Goal: Communication & Community: Share content

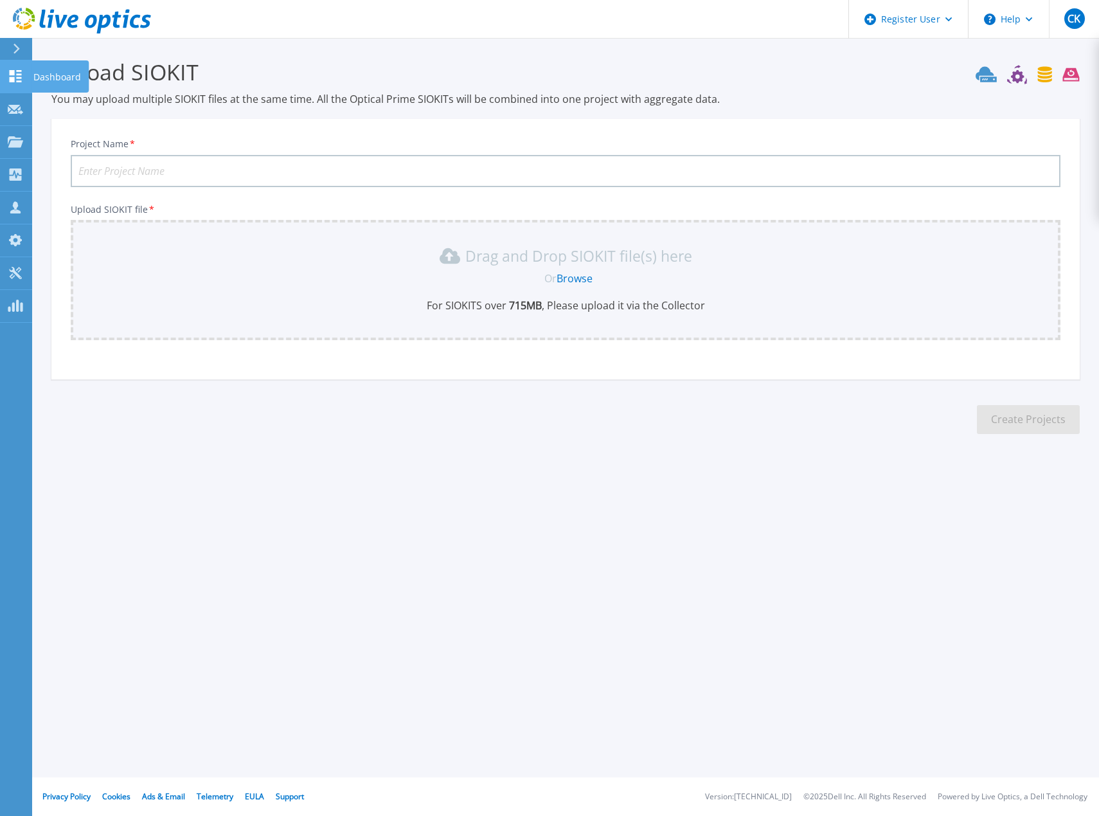
click at [13, 73] on icon at bounding box center [16, 76] width 12 height 12
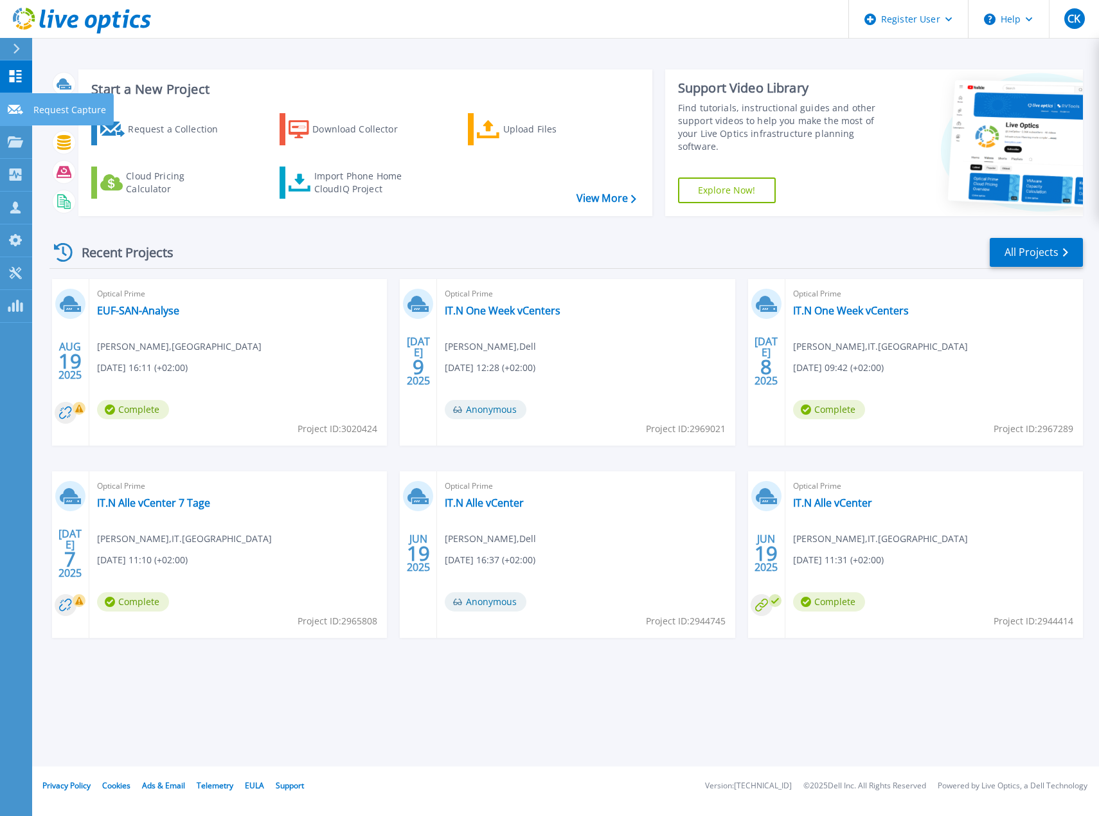
click at [20, 103] on div at bounding box center [15, 109] width 15 height 12
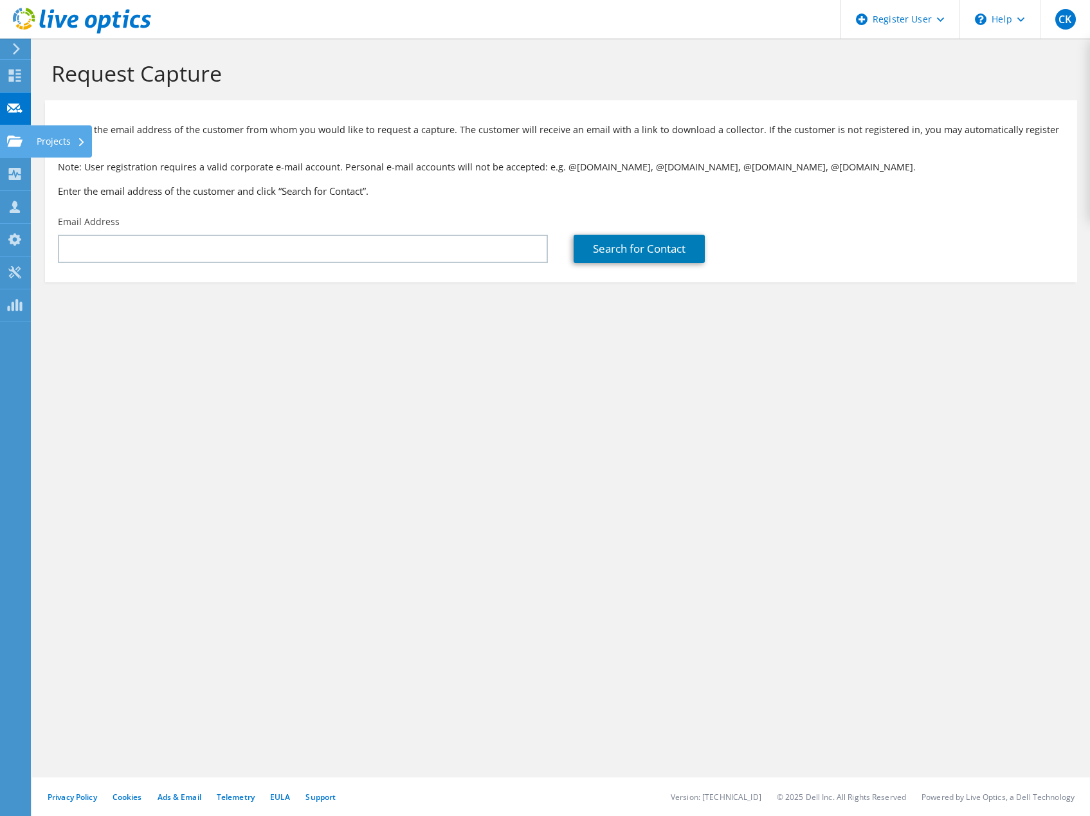
click at [17, 146] on use at bounding box center [14, 140] width 15 height 11
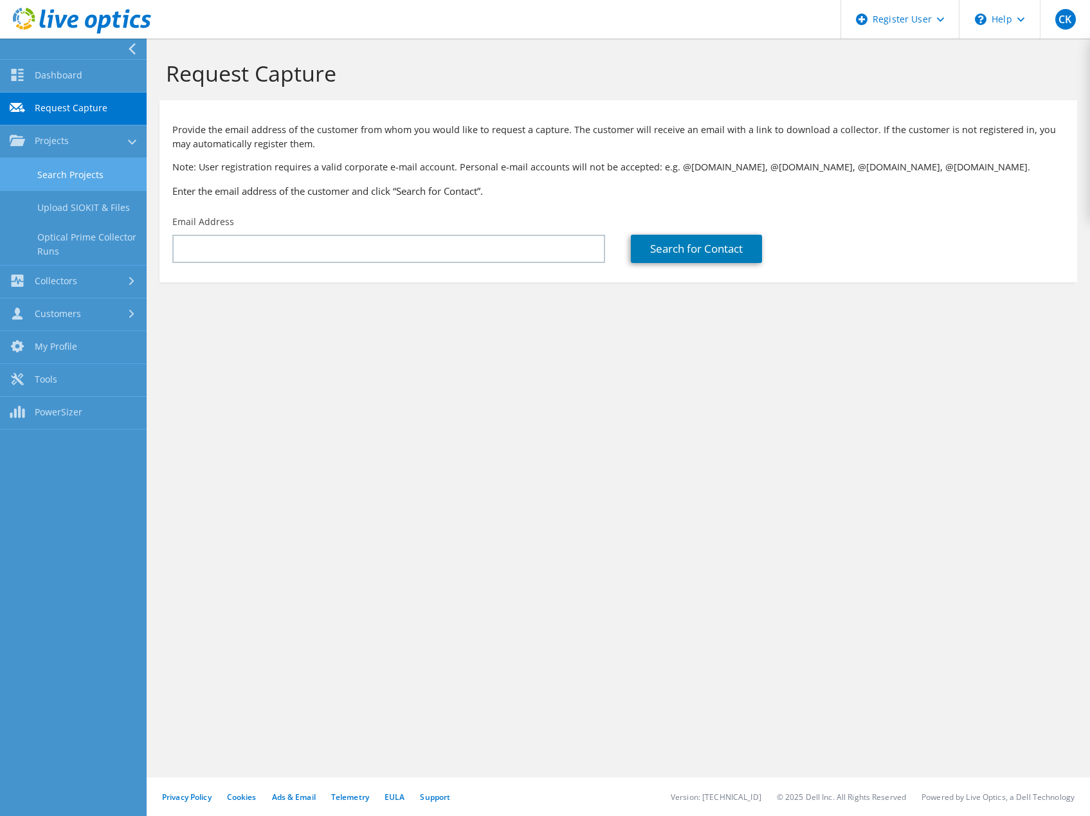
click at [51, 177] on link "Search Projects" at bounding box center [73, 174] width 147 height 33
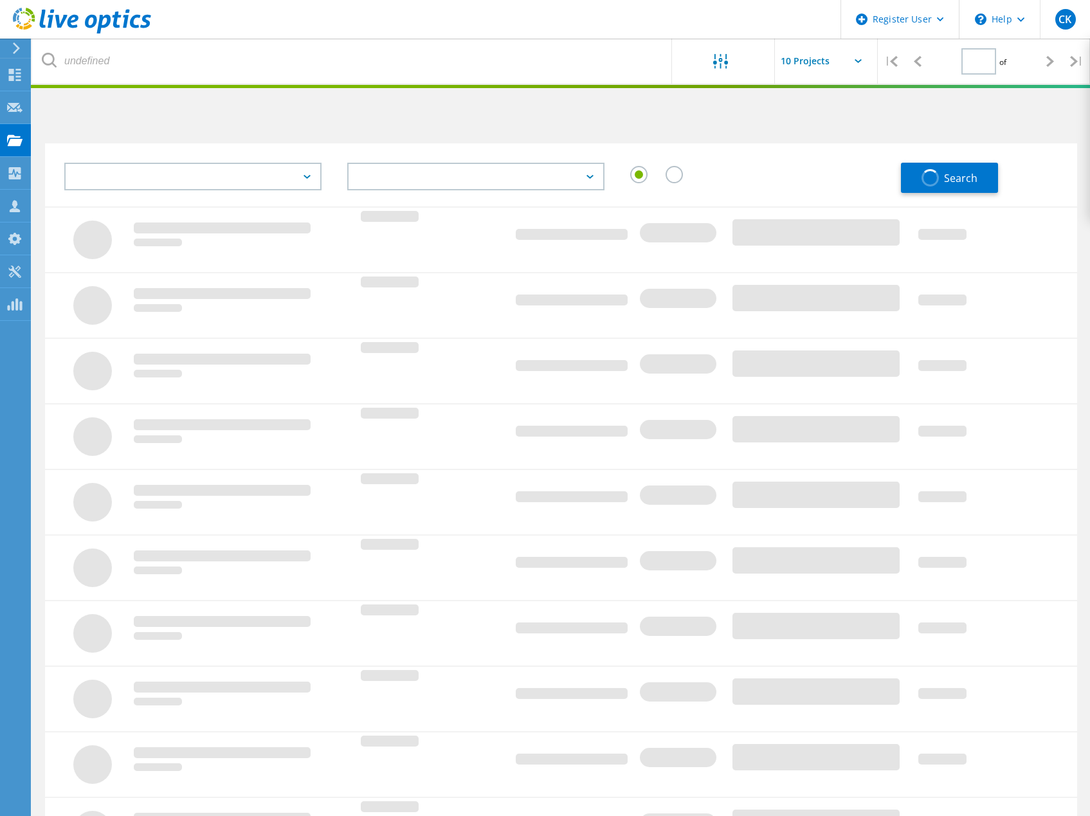
type input "1"
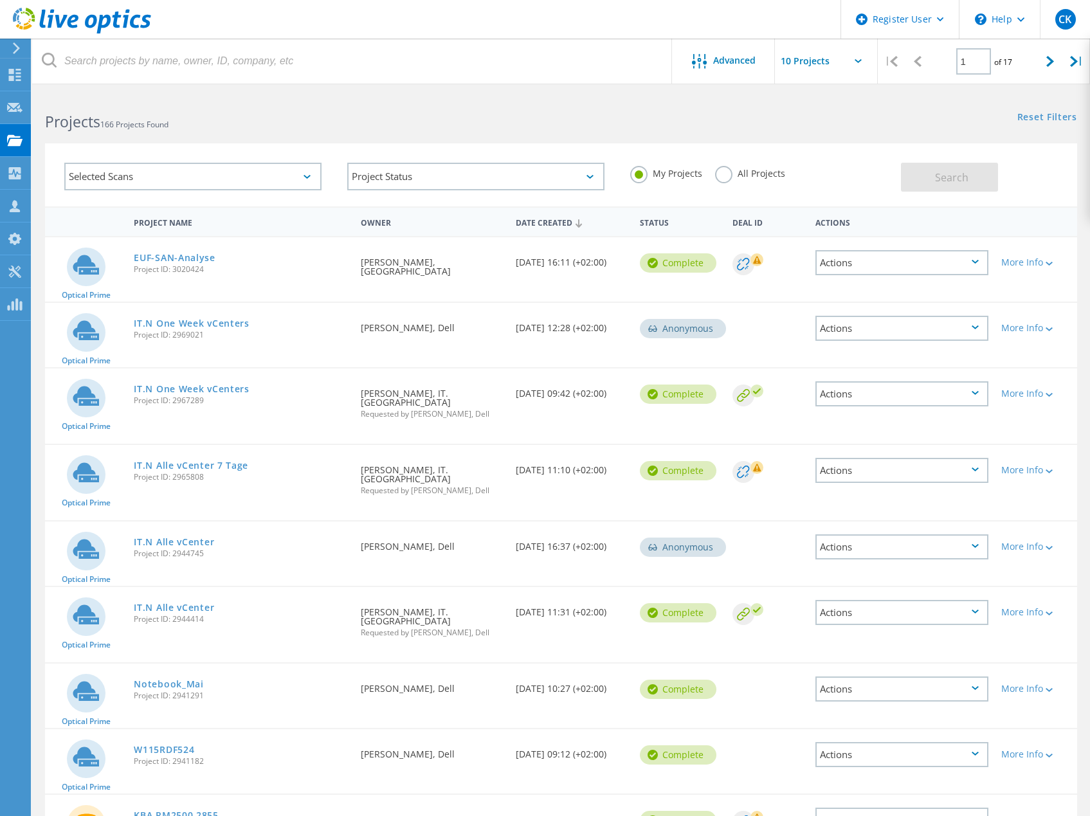
click at [723, 173] on label "All Projects" at bounding box center [750, 172] width 70 height 12
click at [0, 0] on input "All Projects" at bounding box center [0, 0] width 0 height 0
click at [967, 177] on span "Search" at bounding box center [951, 177] width 33 height 14
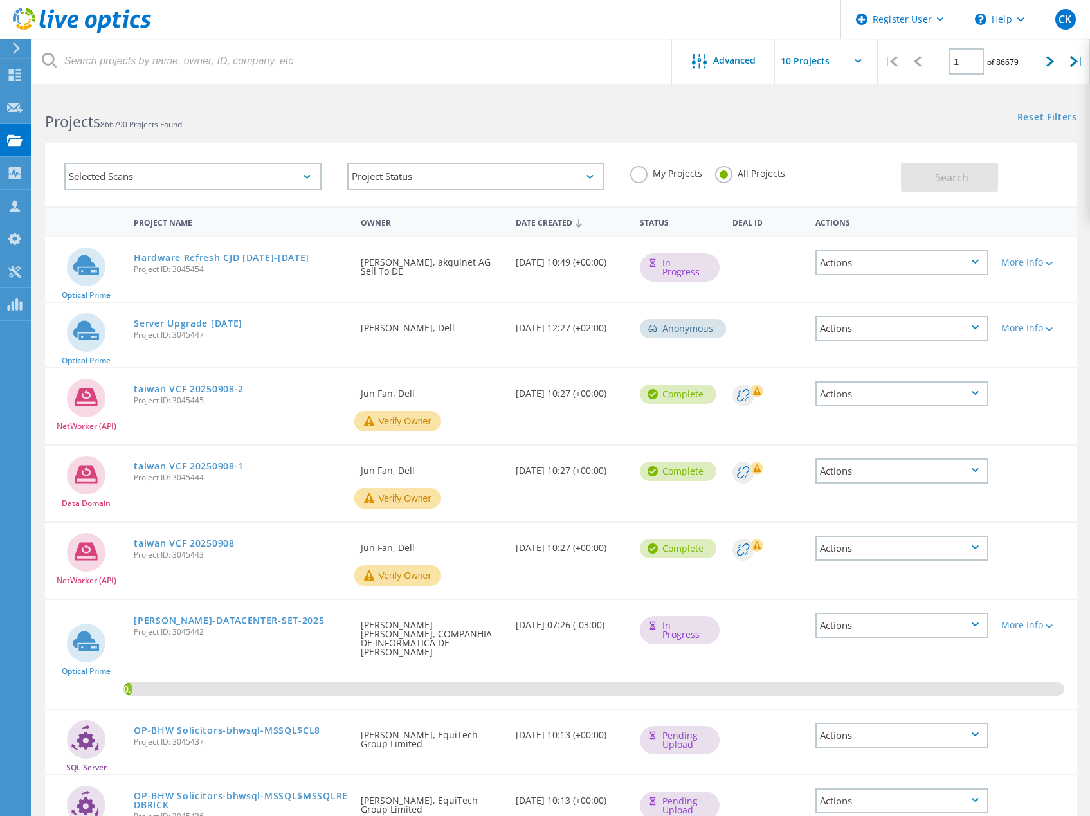
click at [188, 257] on link "Hardware Refresh CJD [DATE]-[DATE]" at bounding box center [222, 257] width 176 height 9
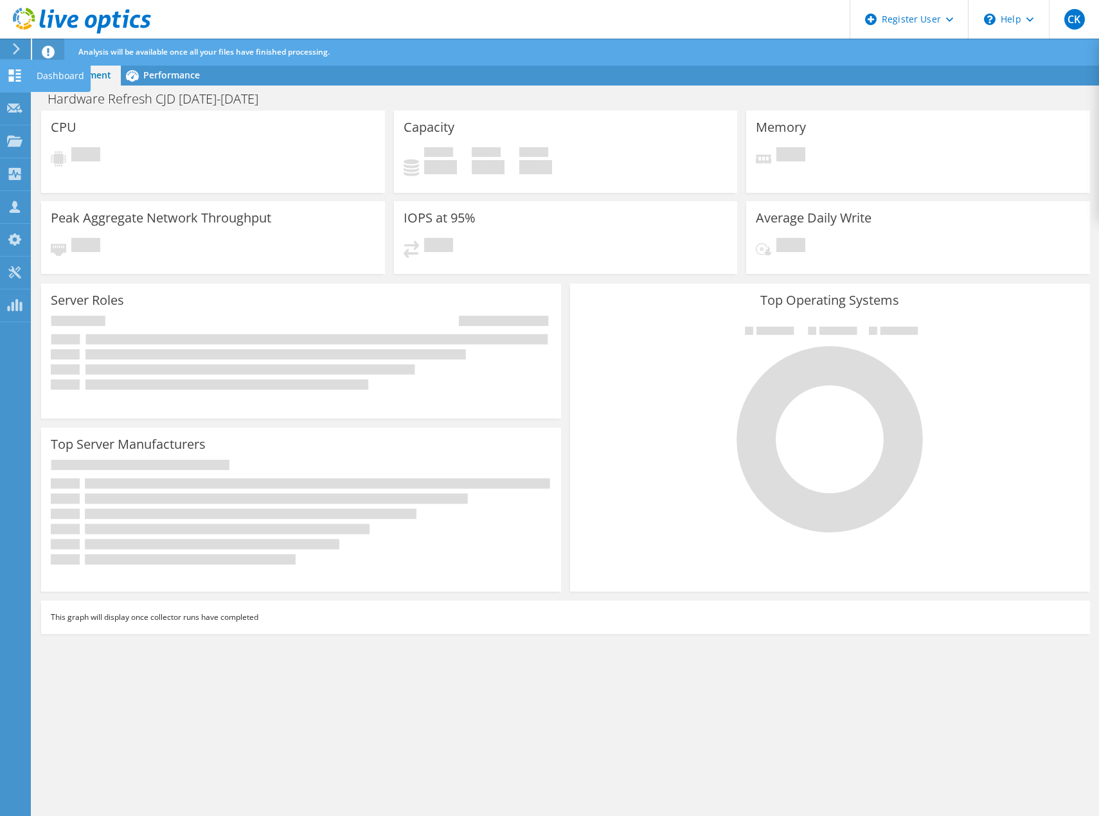
click at [12, 73] on use at bounding box center [15, 75] width 12 height 12
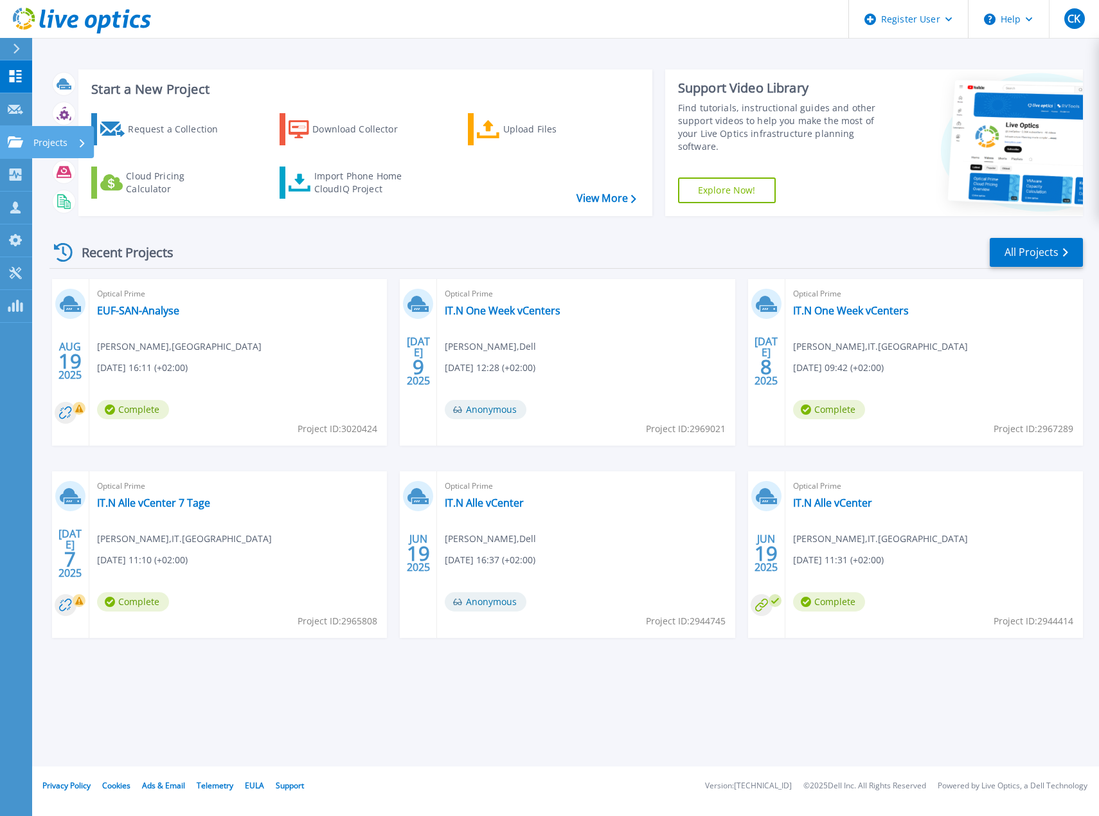
click at [14, 142] on icon at bounding box center [15, 141] width 15 height 11
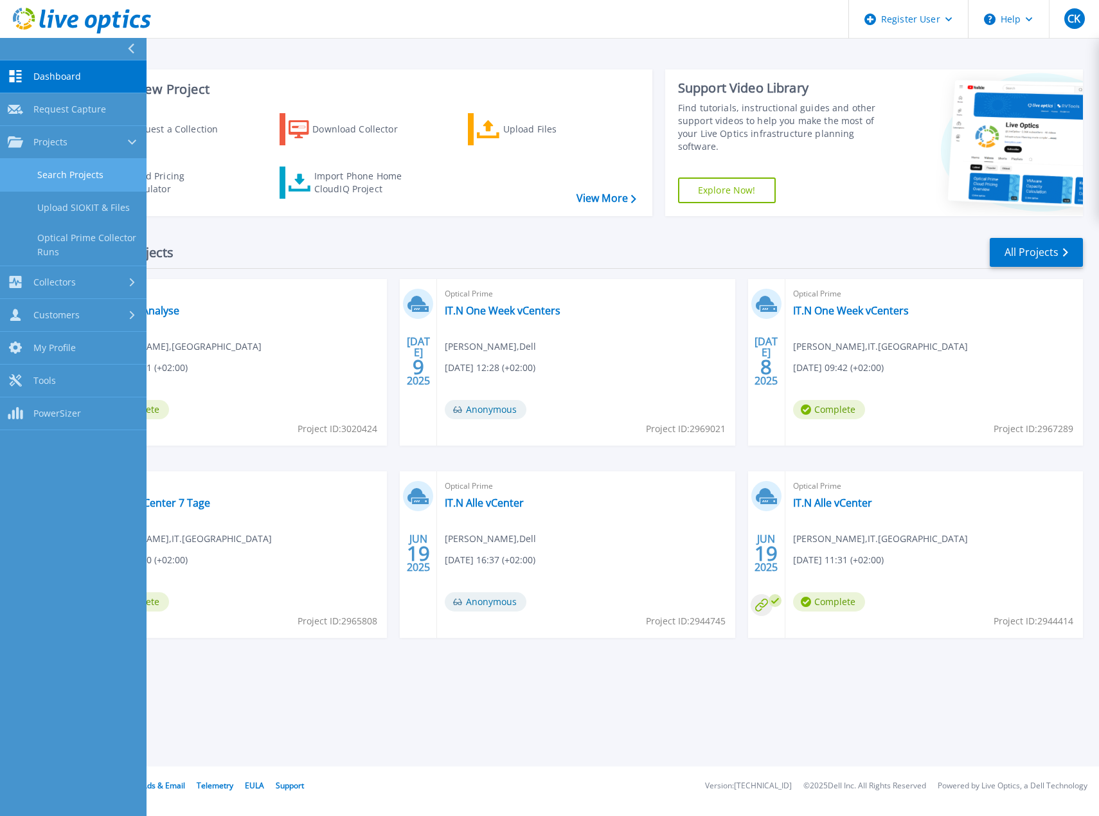
click at [71, 171] on link "Search Projects" at bounding box center [73, 175] width 147 height 33
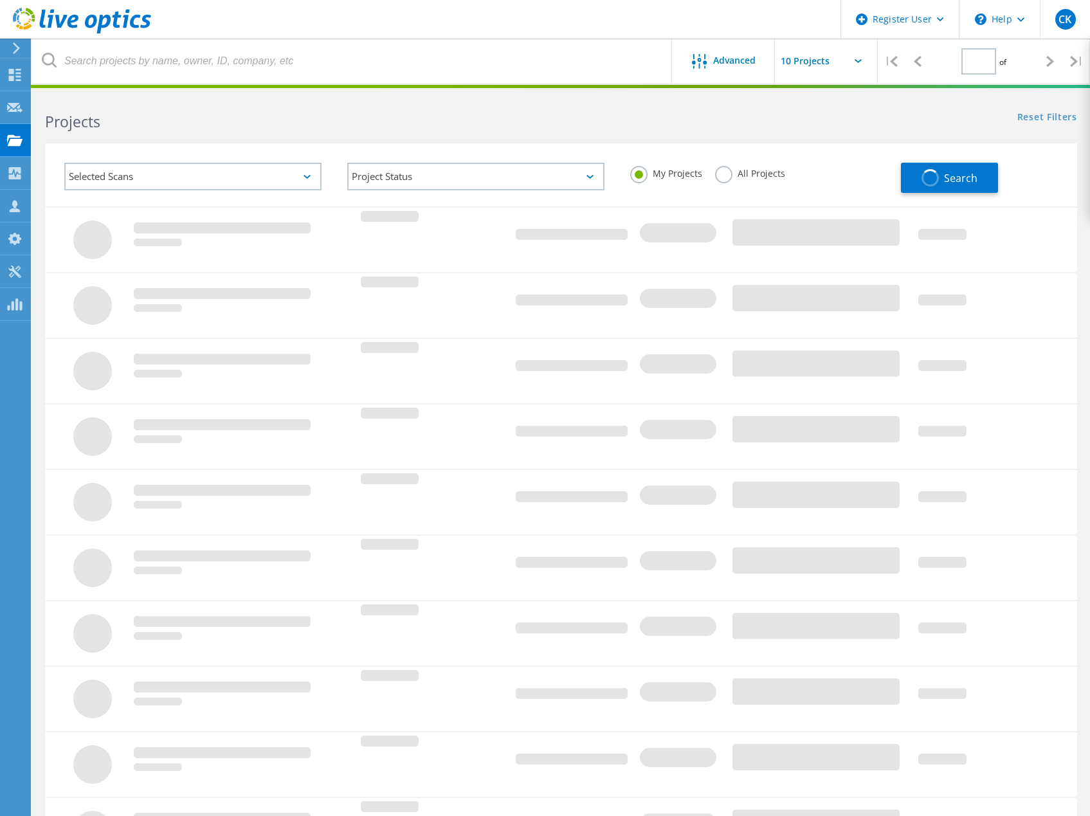
type input "1"
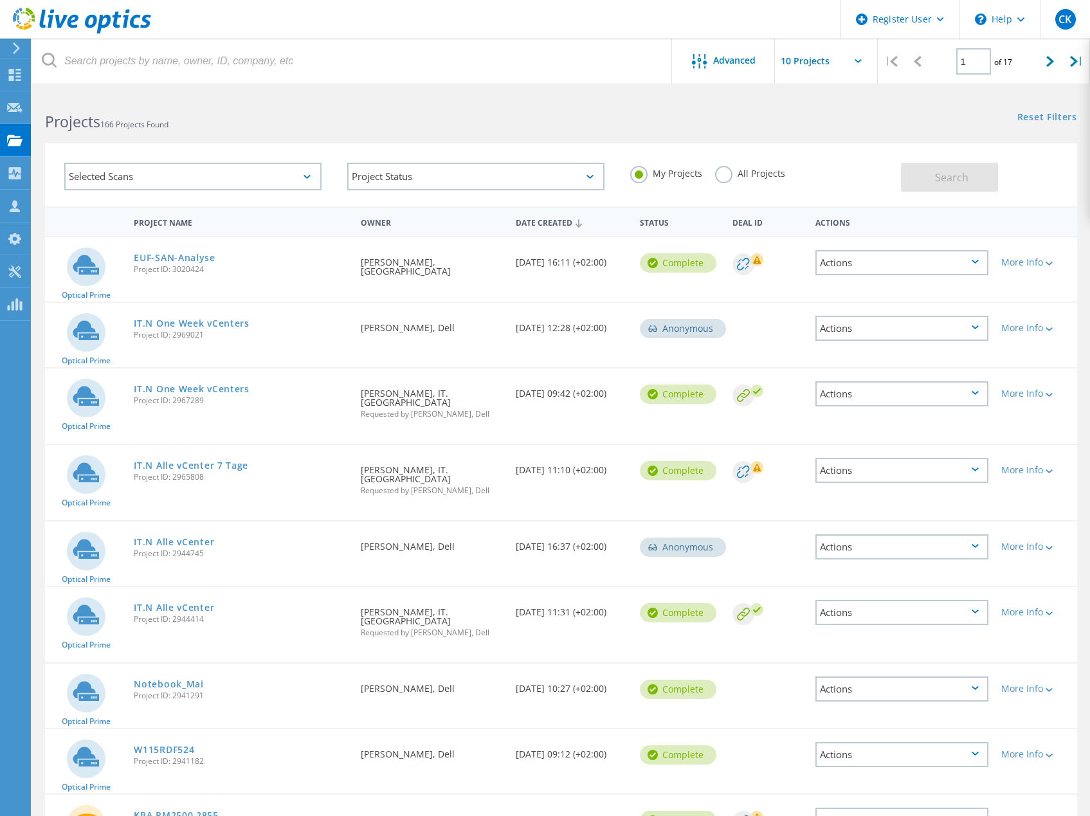
click at [727, 176] on label "All Projects" at bounding box center [750, 172] width 70 height 12
click at [0, 0] on input "All Projects" at bounding box center [0, 0] width 0 height 0
click at [973, 181] on button "Search" at bounding box center [949, 177] width 97 height 29
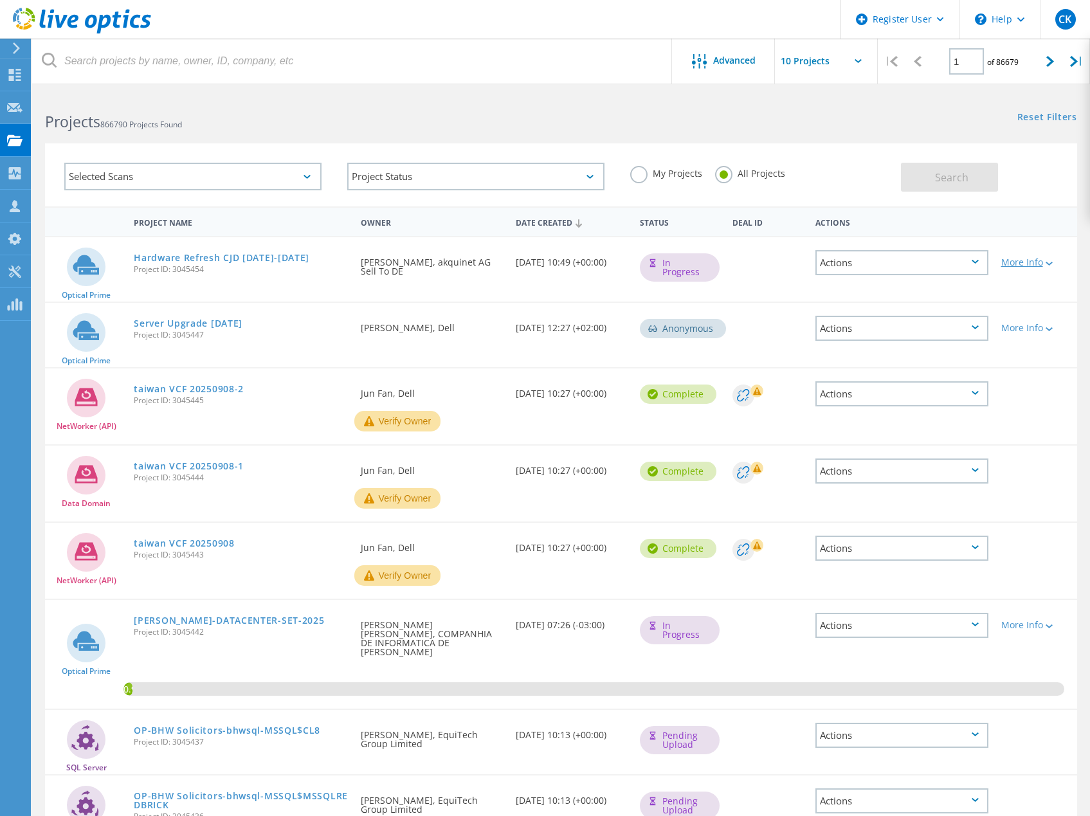
click at [1024, 264] on div "More Info" at bounding box center [1035, 262] width 69 height 9
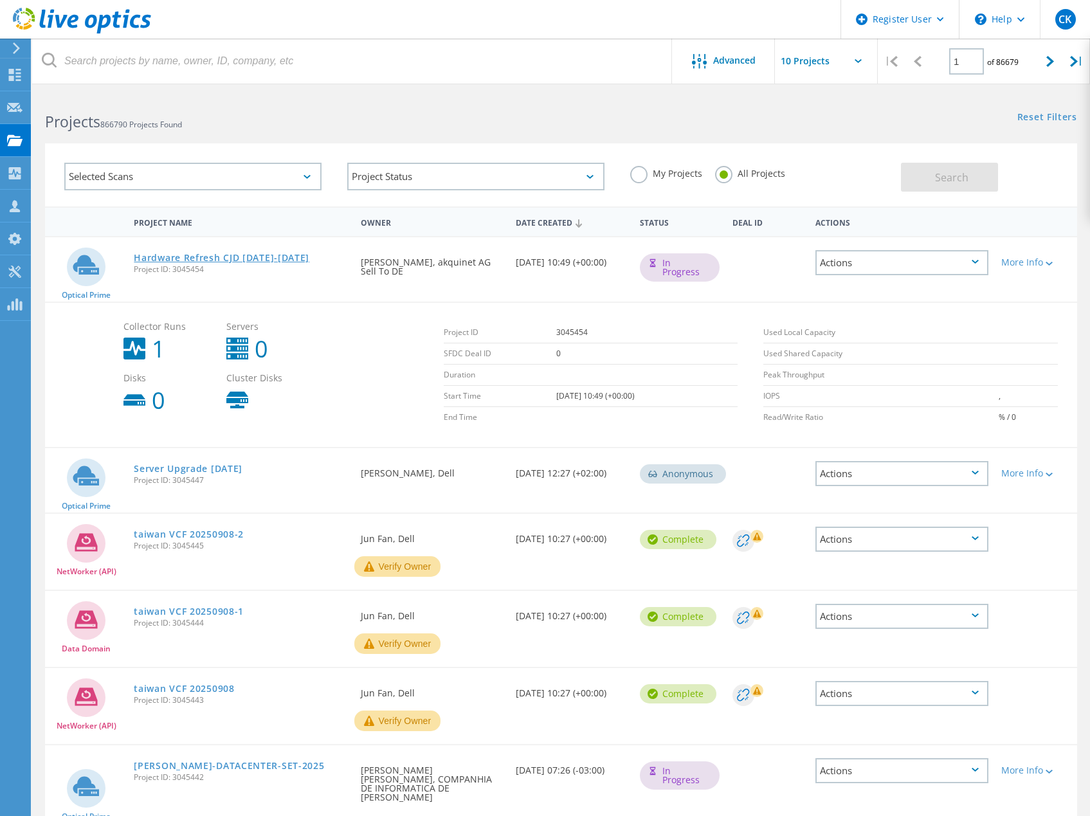
click at [278, 260] on link "Hardware Refresh CJD [DATE]-[DATE]" at bounding box center [222, 257] width 176 height 9
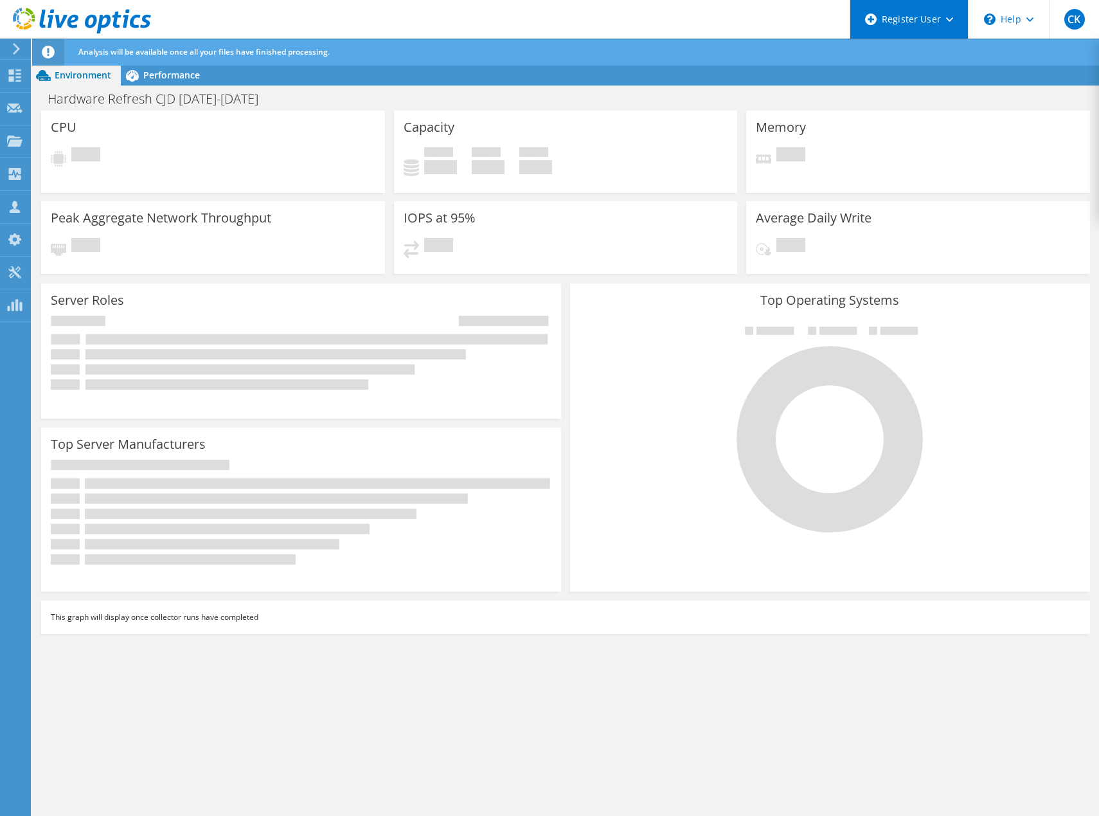
click at [946, 24] on div "Register User" at bounding box center [909, 19] width 118 height 39
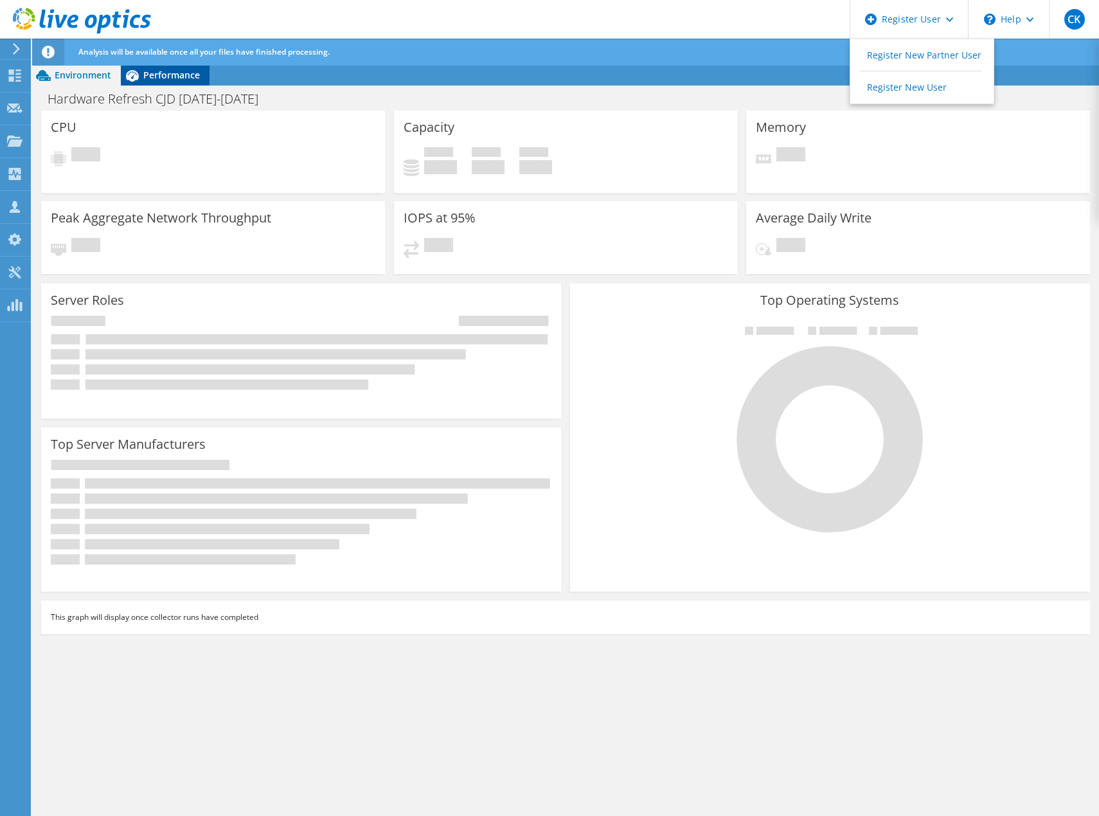
click at [166, 75] on span "Performance" at bounding box center [171, 75] width 57 height 12
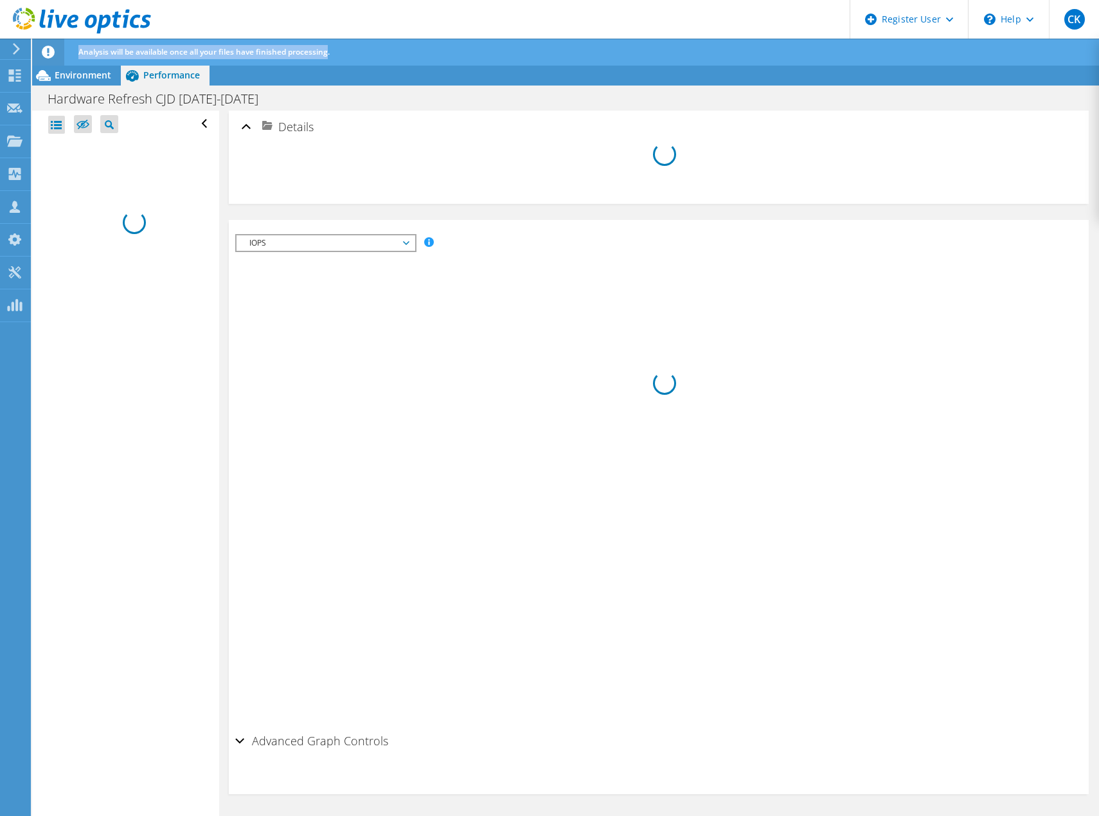
drag, startPoint x: 78, startPoint y: 50, endPoint x: 329, endPoint y: 56, distance: 250.8
click at [329, 56] on span "Analysis will be available once all your files have finished processing." at bounding box center [203, 51] width 251 height 11
copy span "Analysis will be available once all your files have finished processing"
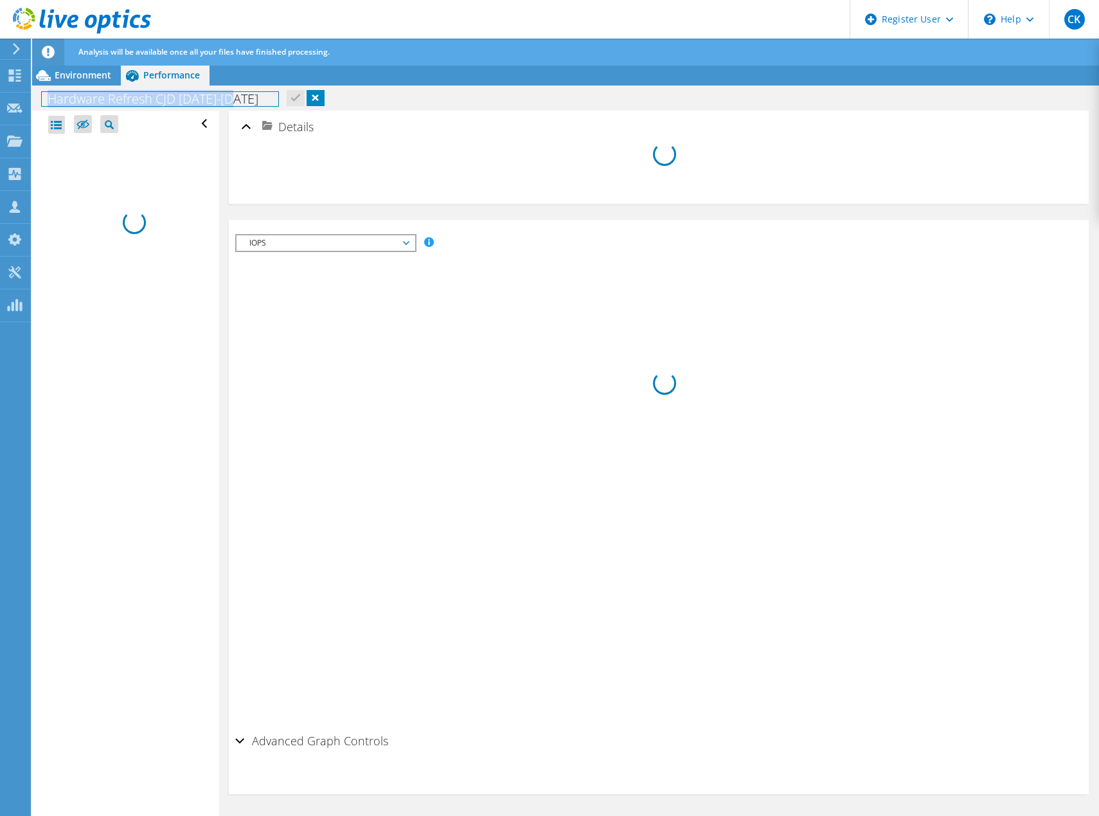
drag, startPoint x: 50, startPoint y: 100, endPoint x: 270, endPoint y: 99, distance: 220.5
click at [270, 99] on div "Hardware Refresh CJD 2025-2026 Print" at bounding box center [565, 99] width 1067 height 24
copy h1 "Hardware Refresh CJD [DATE]-[DATE]"
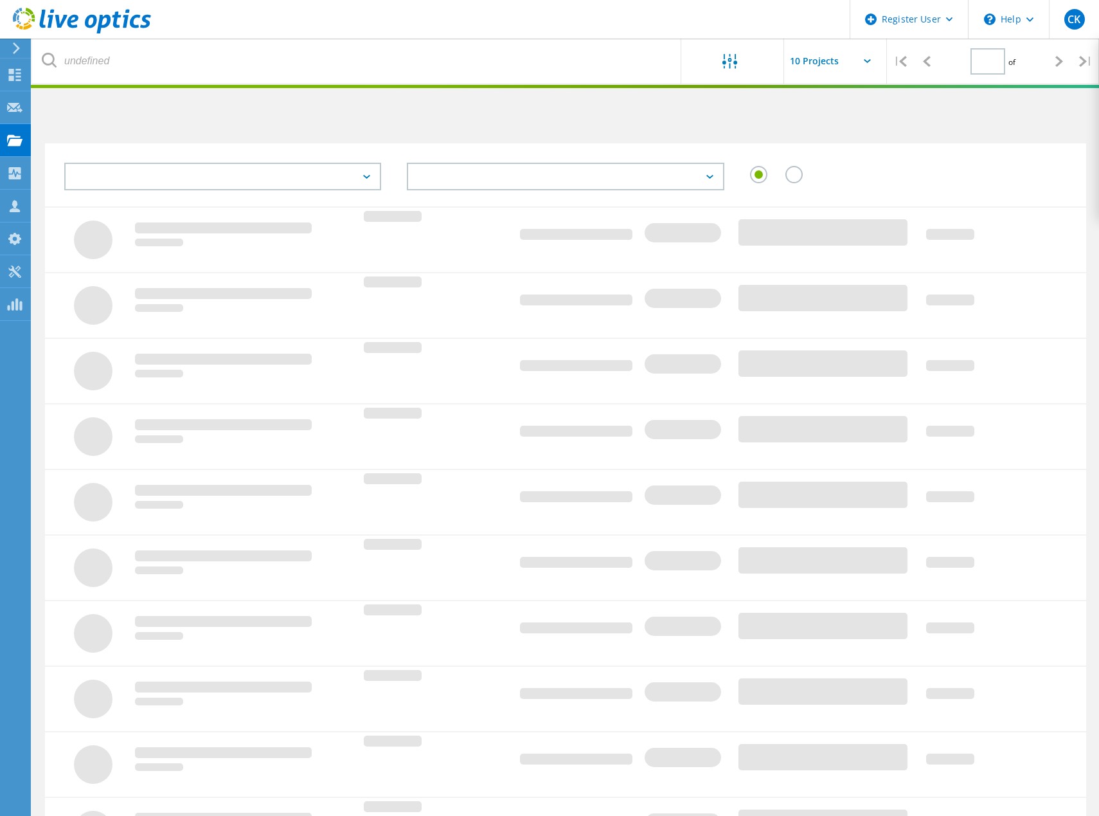
type input "1"
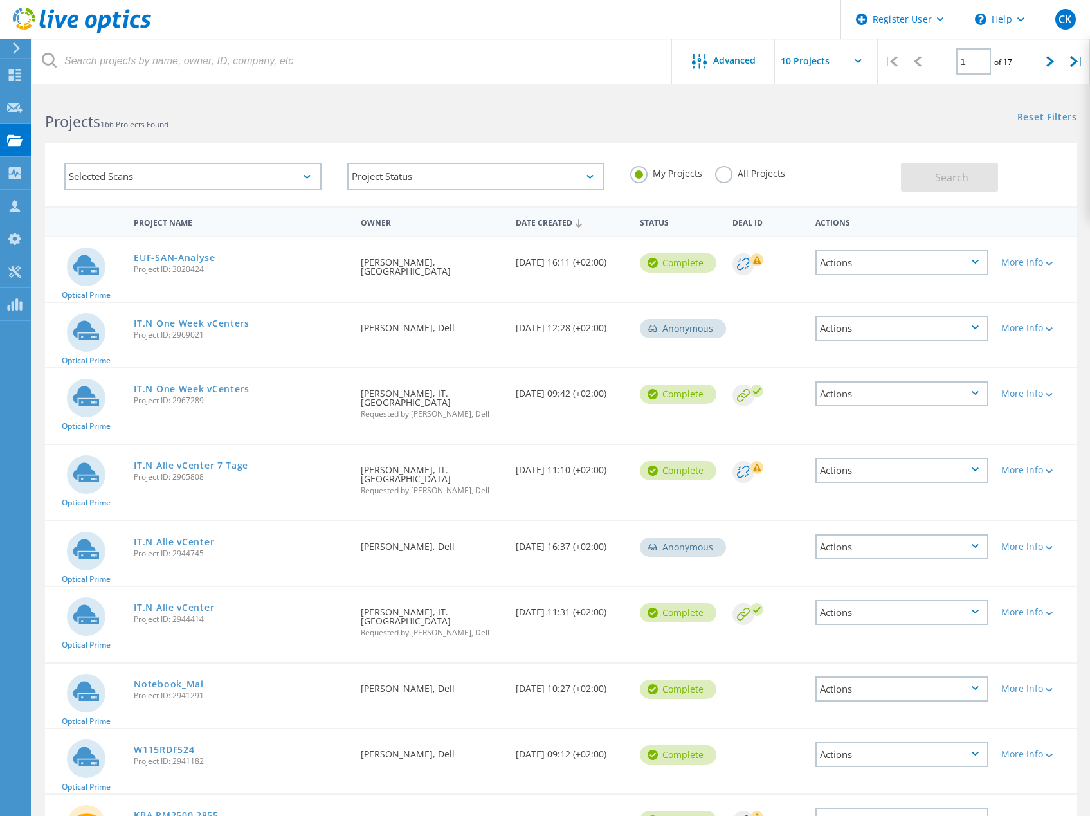
click at [729, 176] on label "All Projects" at bounding box center [750, 172] width 70 height 12
click at [0, 0] on input "All Projects" at bounding box center [0, 0] width 0 height 0
click at [933, 172] on button "Search" at bounding box center [949, 177] width 97 height 29
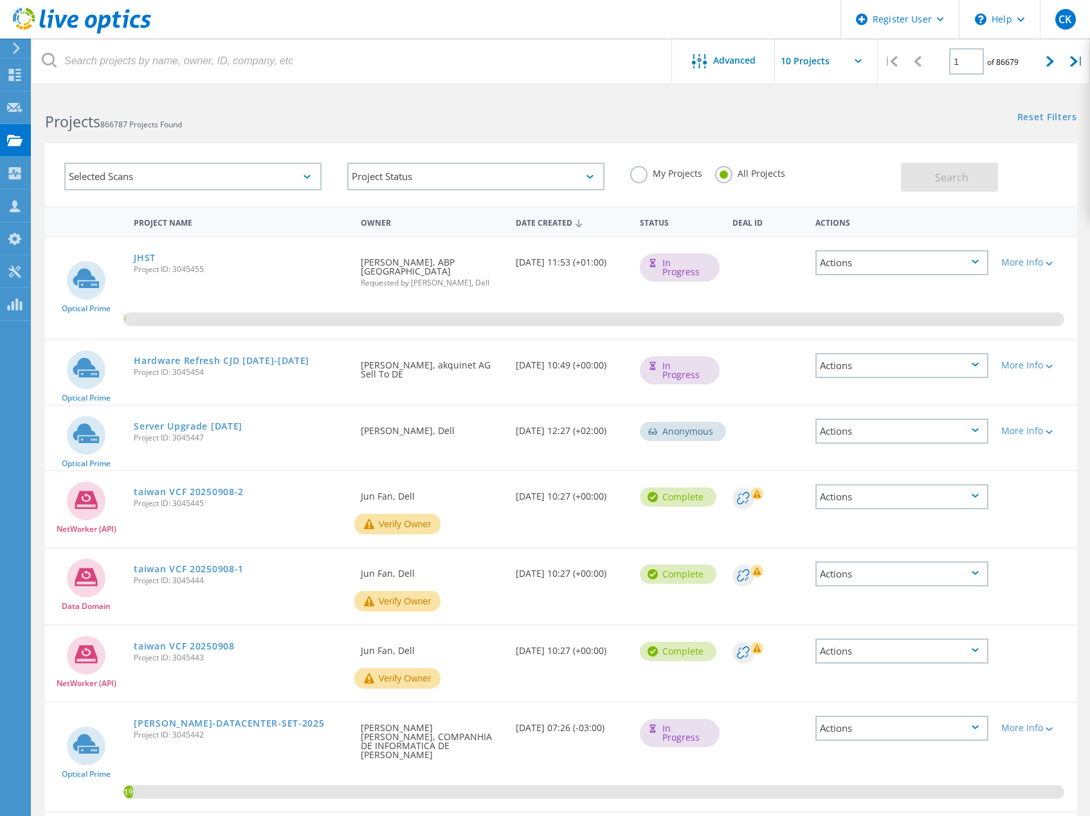
click at [975, 363] on icon at bounding box center [974, 365] width 7 height 4
click at [873, 366] on div "Share" at bounding box center [902, 376] width 170 height 20
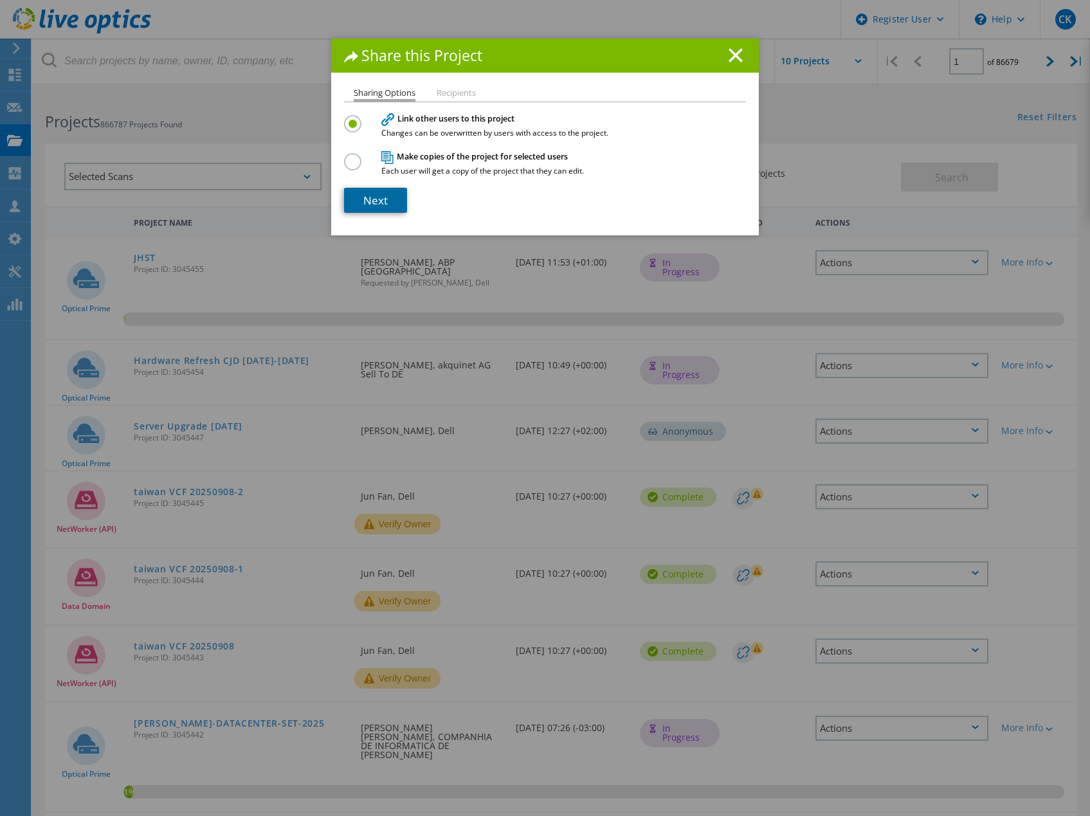
click at [364, 203] on link "Next" at bounding box center [375, 200] width 63 height 25
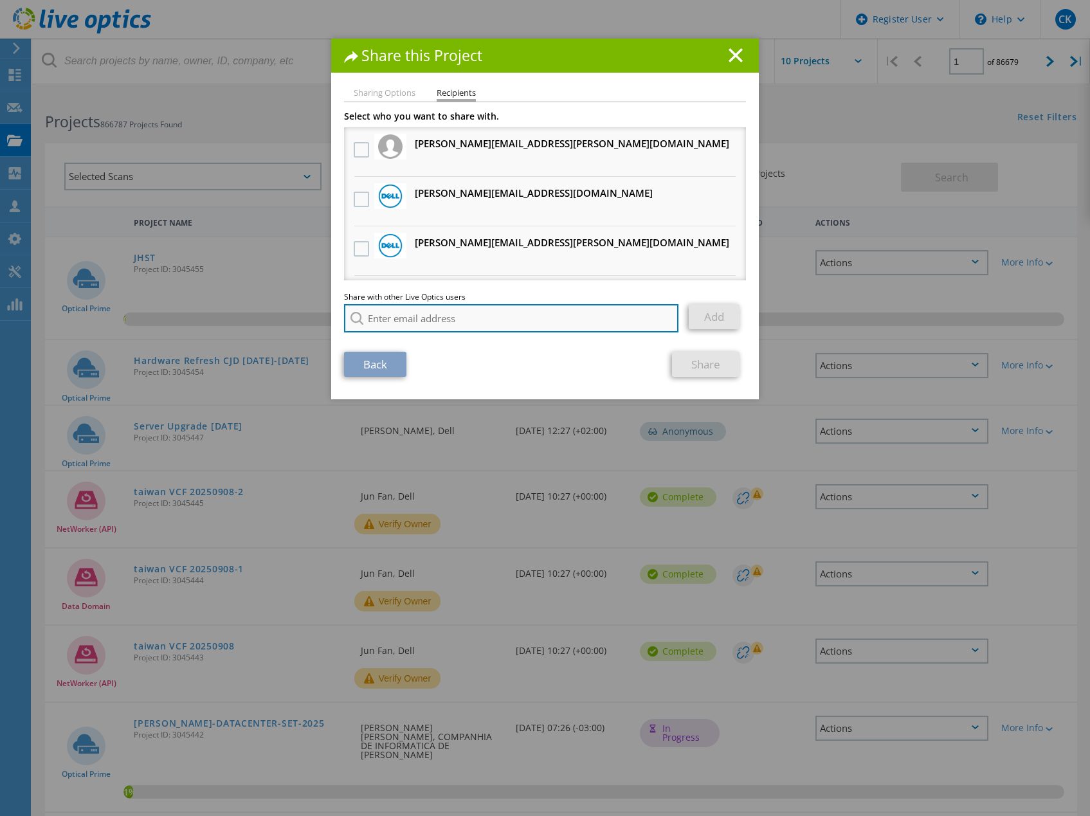
click at [410, 325] on input "search" at bounding box center [511, 318] width 334 height 28
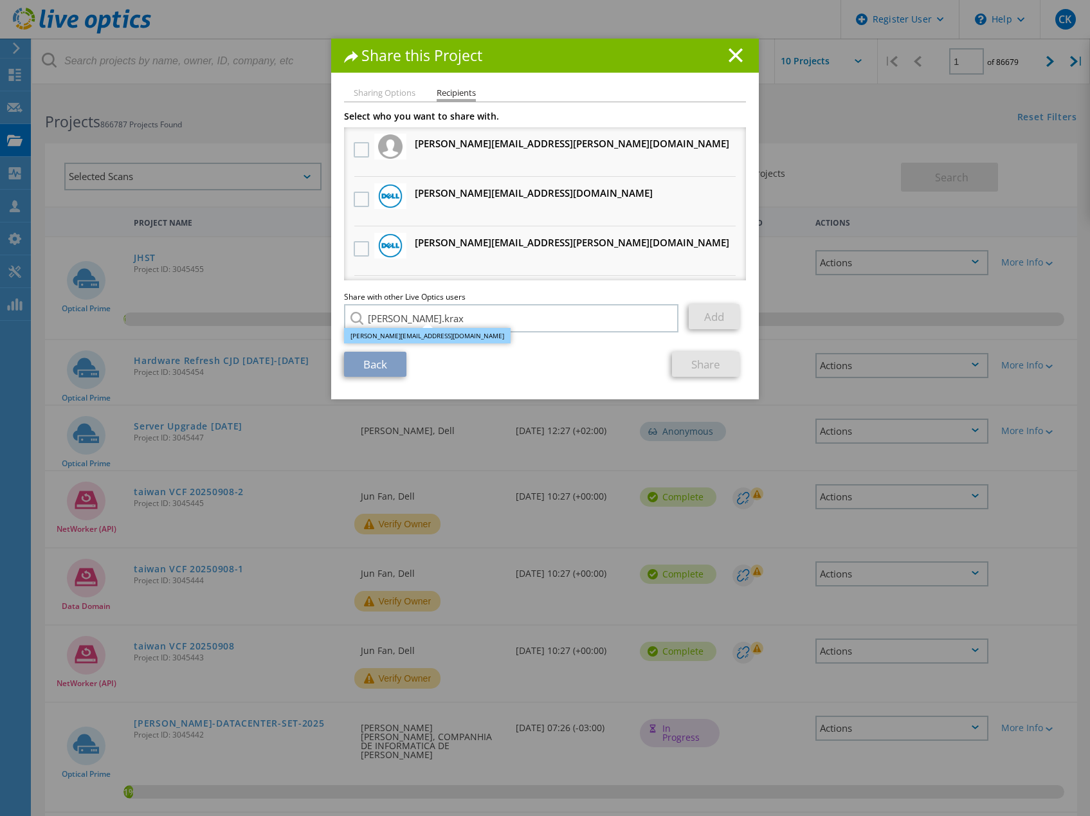
click at [411, 332] on li "[PERSON_NAME][EMAIL_ADDRESS][DOMAIN_NAME]" at bounding box center [427, 335] width 167 height 15
type input "[PERSON_NAME][EMAIL_ADDRESS][DOMAIN_NAME]"
click at [714, 318] on link "Add" at bounding box center [714, 316] width 51 height 25
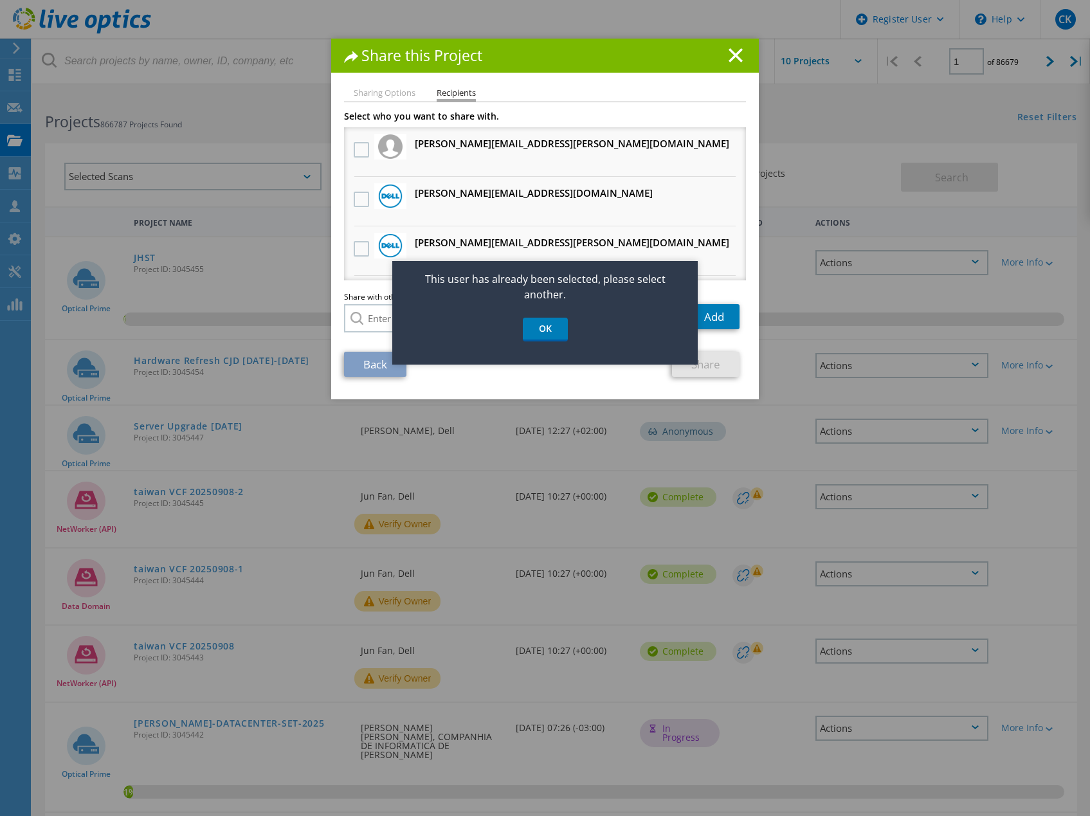
click at [545, 333] on link "OK" at bounding box center [545, 330] width 45 height 24
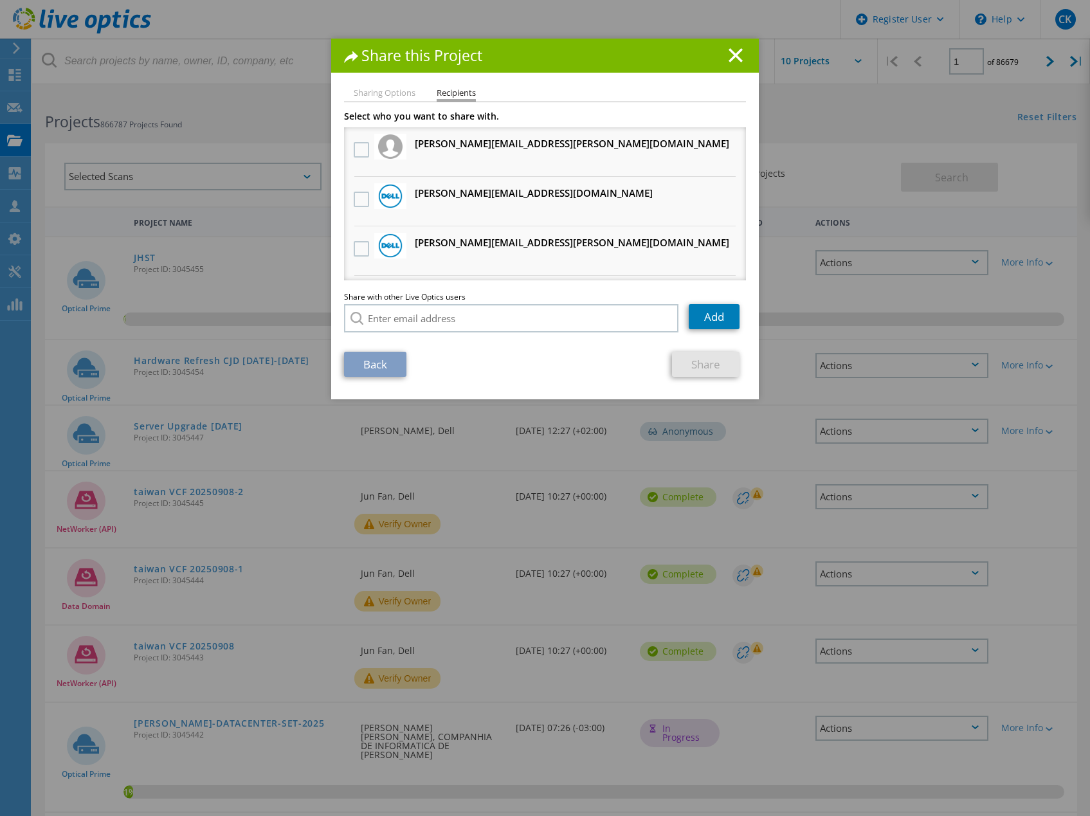
click at [361, 371] on link "Back" at bounding box center [375, 364] width 62 height 25
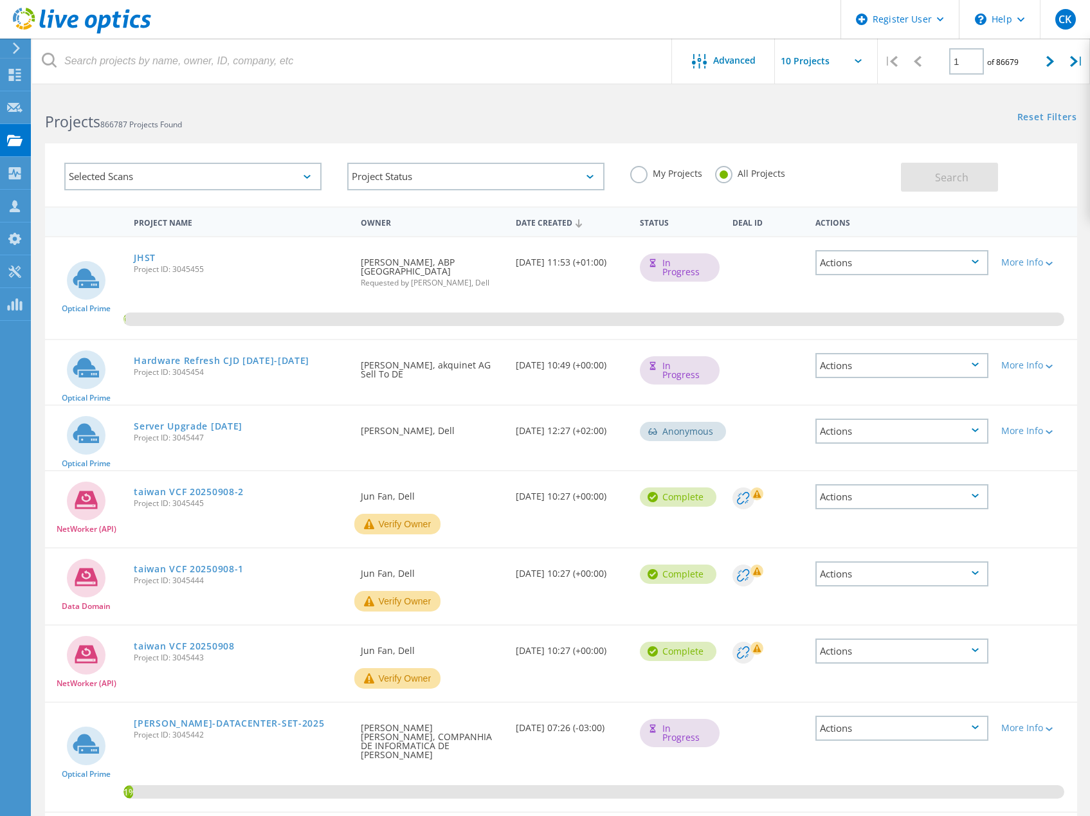
click at [925, 361] on div "Actions" at bounding box center [901, 365] width 173 height 25
click at [920, 350] on div "Project Details" at bounding box center [902, 356] width 170 height 20
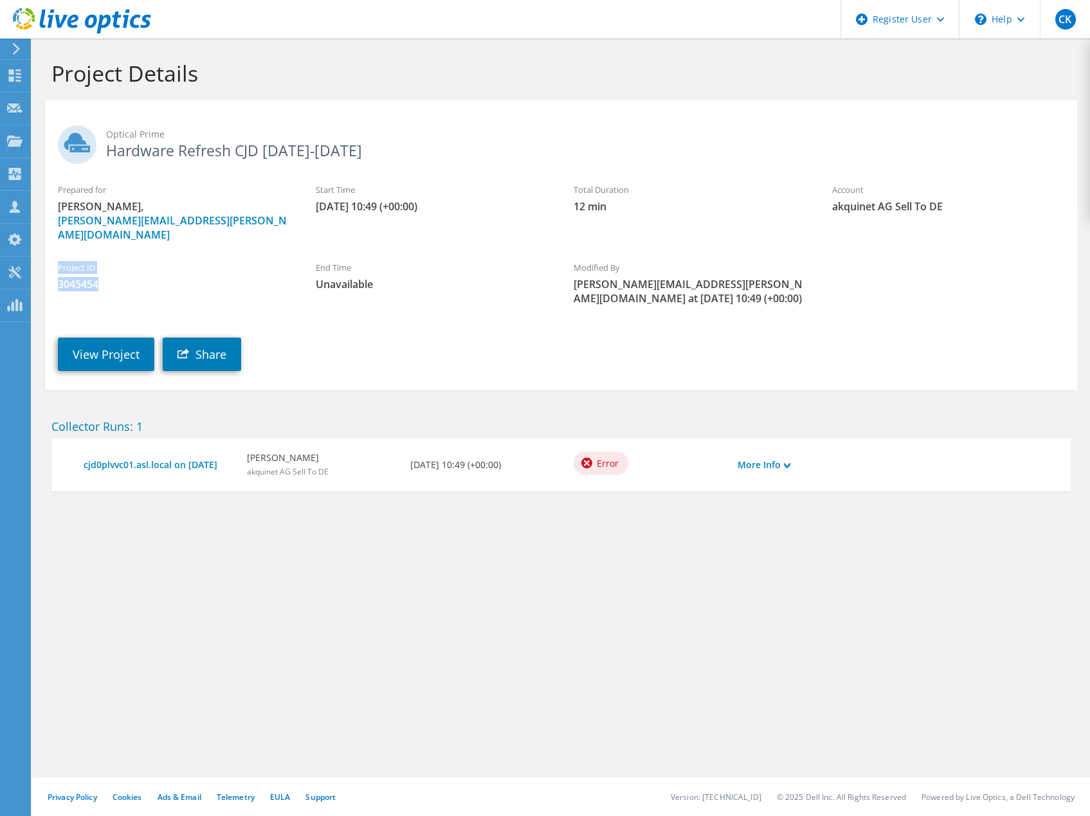
drag, startPoint x: 59, startPoint y: 252, endPoint x: 109, endPoint y: 271, distance: 54.3
click at [109, 271] on div "Project ID 3045454" at bounding box center [174, 276] width 258 height 43
copy div "Project ID 3045454"
click at [752, 458] on link "More Info" at bounding box center [763, 465] width 53 height 14
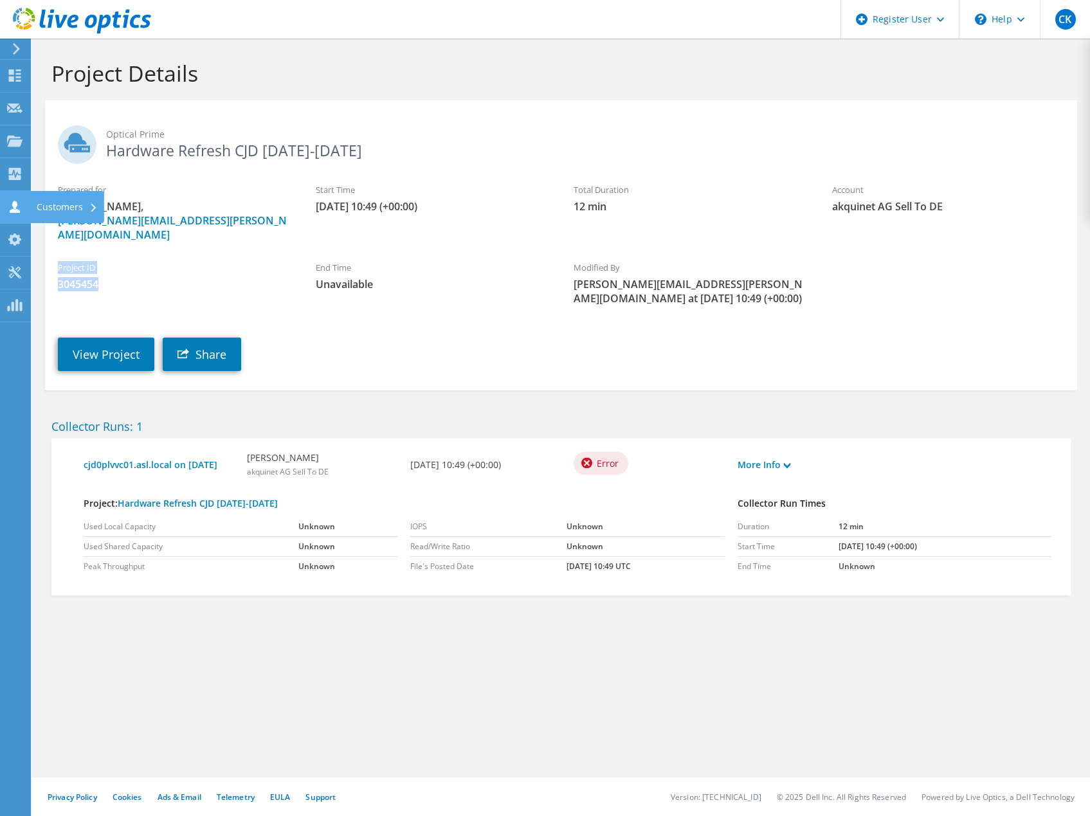
click at [19, 205] on icon at bounding box center [14, 207] width 15 height 12
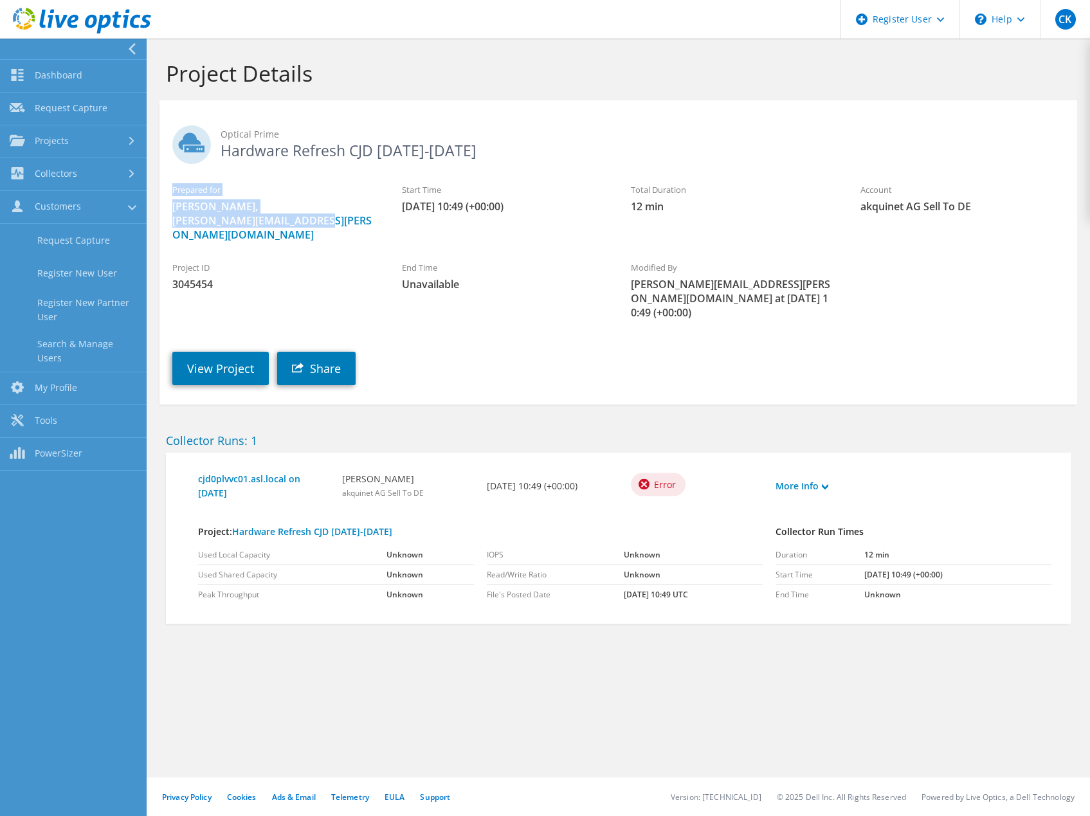
drag, startPoint x: 334, startPoint y: 221, endPoint x: 167, endPoint y: 195, distance: 169.0
click at [167, 195] on div "Prepared for Thomas Paulsen, thomas.paulsen@akquinet.de" at bounding box center [274, 212] width 230 height 71
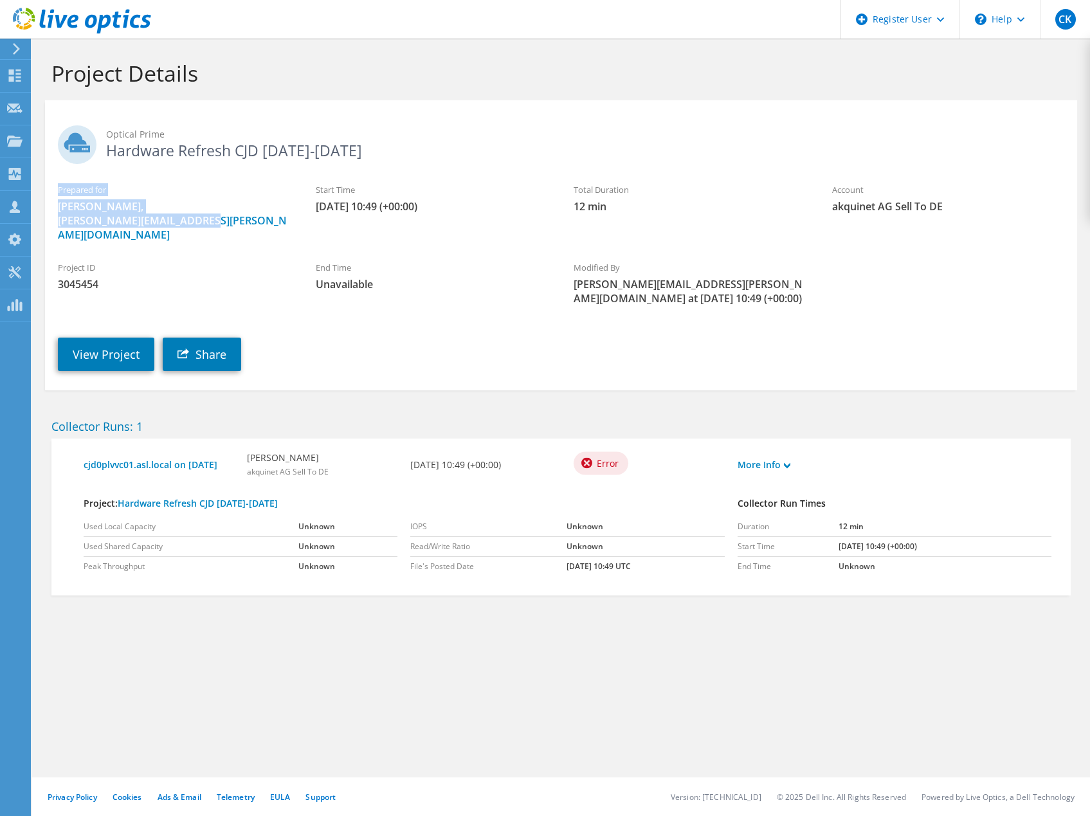
copy div "Prepared for Thomas Paulsen, thomas.paulsen@akquinet.de"
click at [14, 204] on icon at bounding box center [14, 207] width 15 height 12
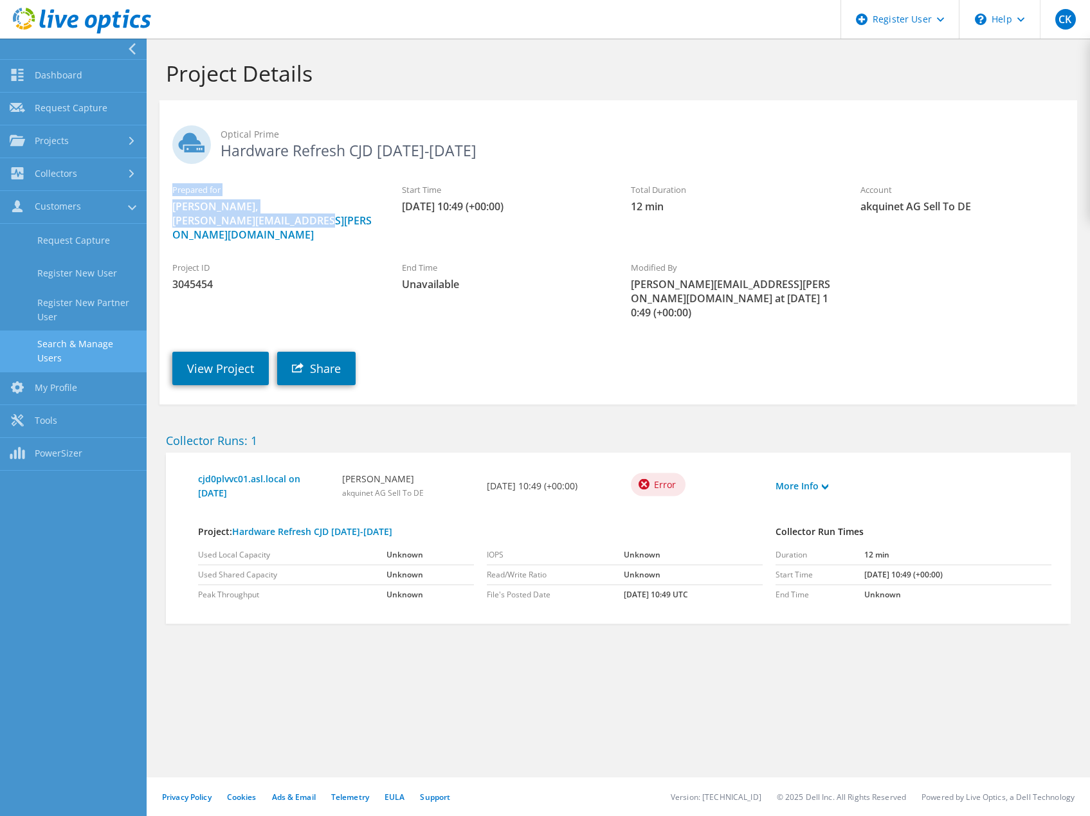
click at [64, 341] on link "Search & Manage Users" at bounding box center [73, 350] width 147 height 41
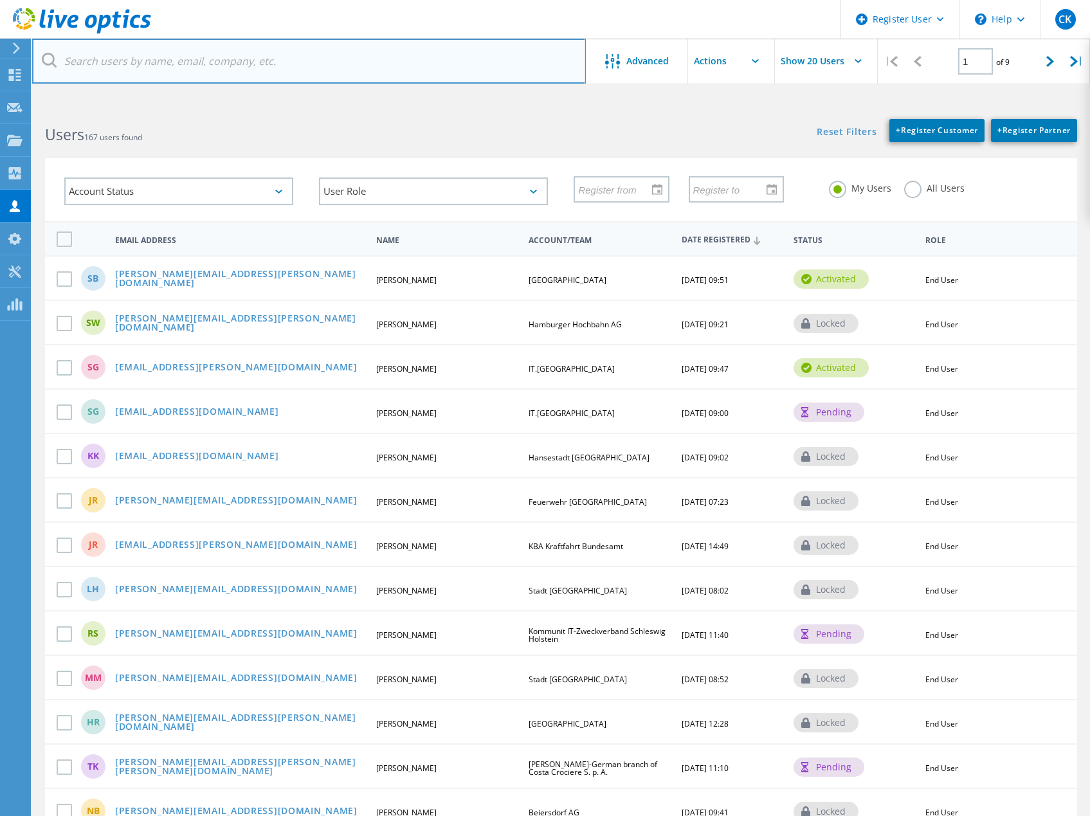
click at [331, 62] on input "text" at bounding box center [309, 61] width 554 height 45
paste input "[PERSON_NAME][EMAIL_ADDRESS][PERSON_NAME][DOMAIN_NAME]"
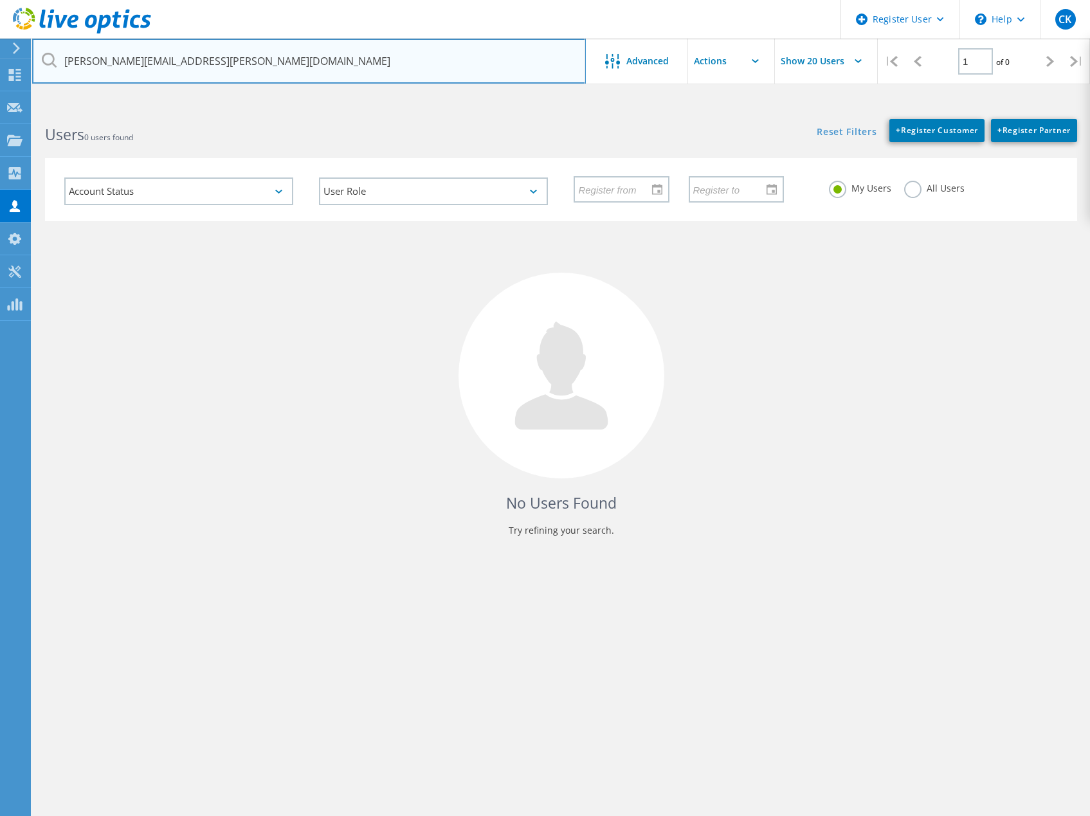
type input "[PERSON_NAME][EMAIL_ADDRESS][PERSON_NAME][DOMAIN_NAME]"
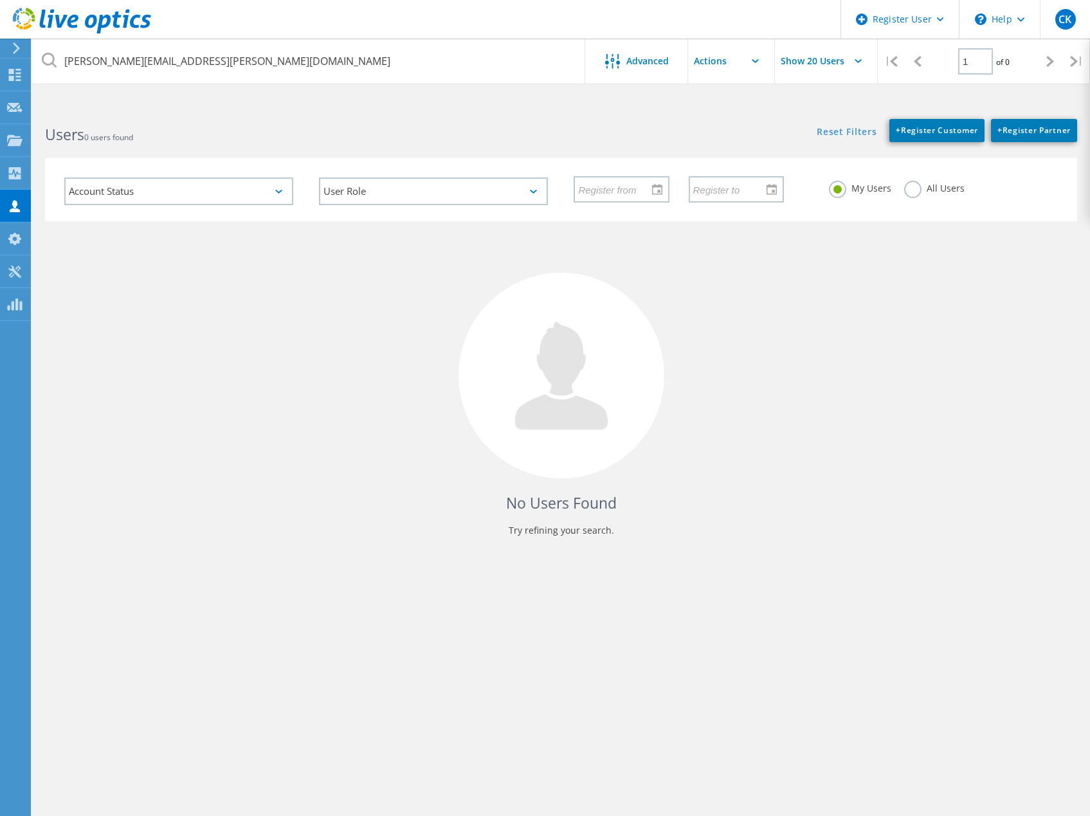
click at [912, 188] on label "All Users" at bounding box center [934, 187] width 60 height 12
click at [0, 0] on input "All Users" at bounding box center [0, 0] width 0 height 0
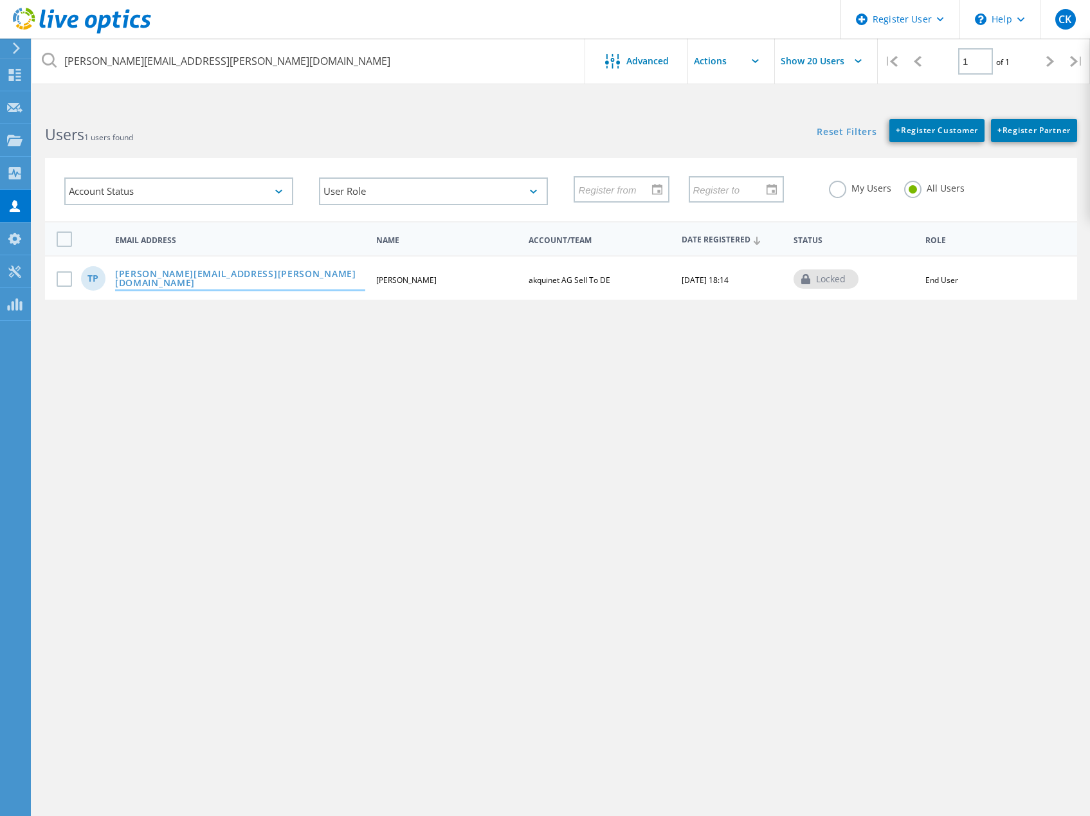
click at [189, 276] on link "[PERSON_NAME][EMAIL_ADDRESS][PERSON_NAME][DOMAIN_NAME]" at bounding box center [240, 279] width 250 height 20
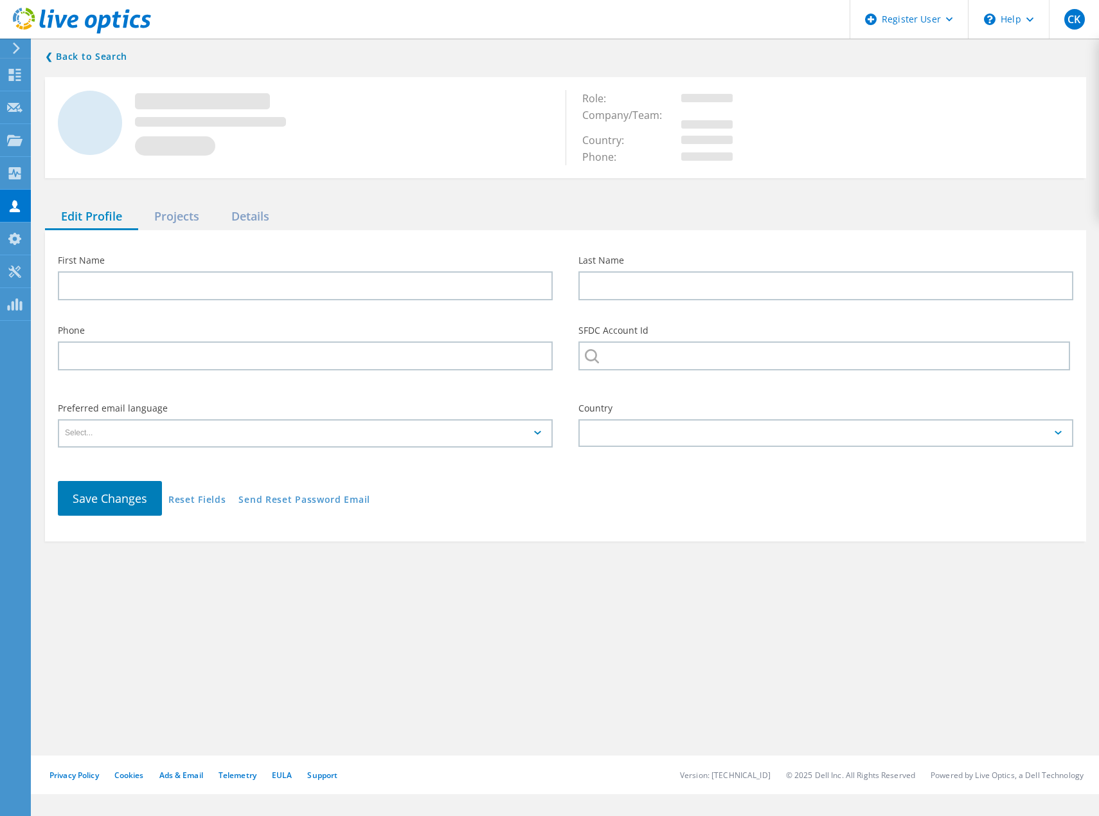
type input "Thomas"
type input "Paulsen"
type input "akquinet AG Sell To DE"
type input "English"
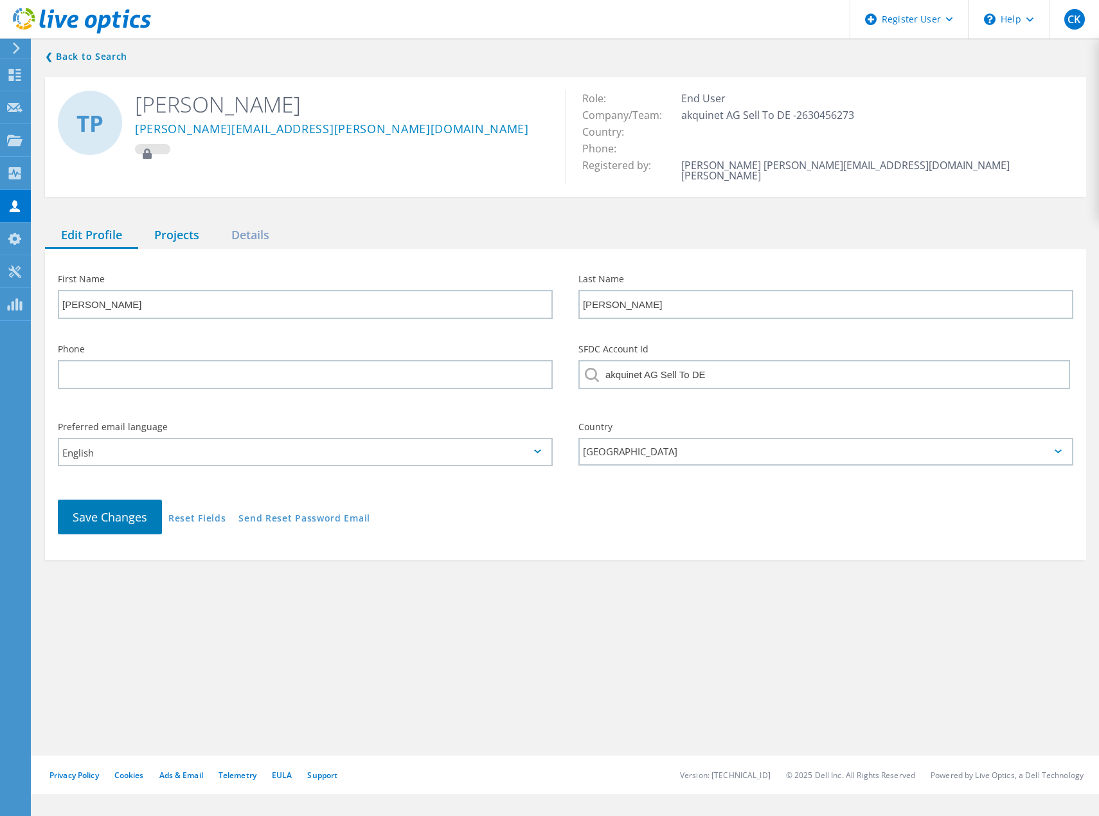
click at [183, 227] on div "Projects" at bounding box center [176, 235] width 77 height 26
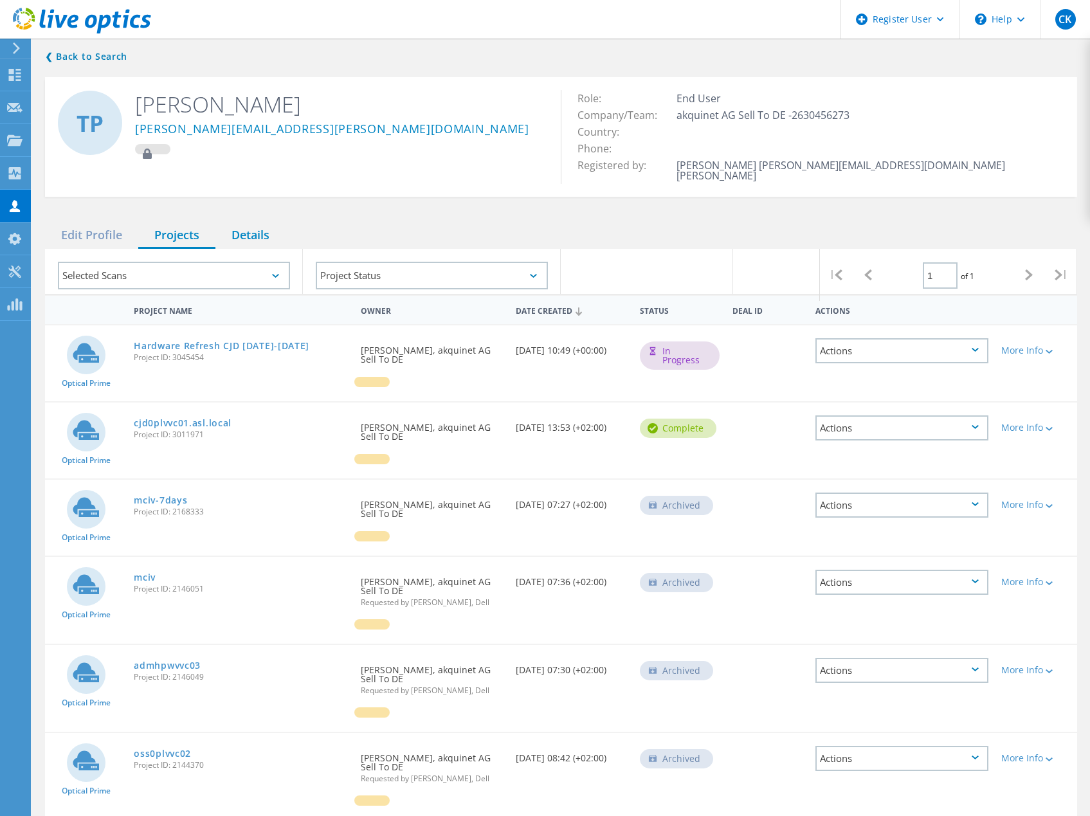
click at [267, 227] on div "Details" at bounding box center [250, 235] width 70 height 26
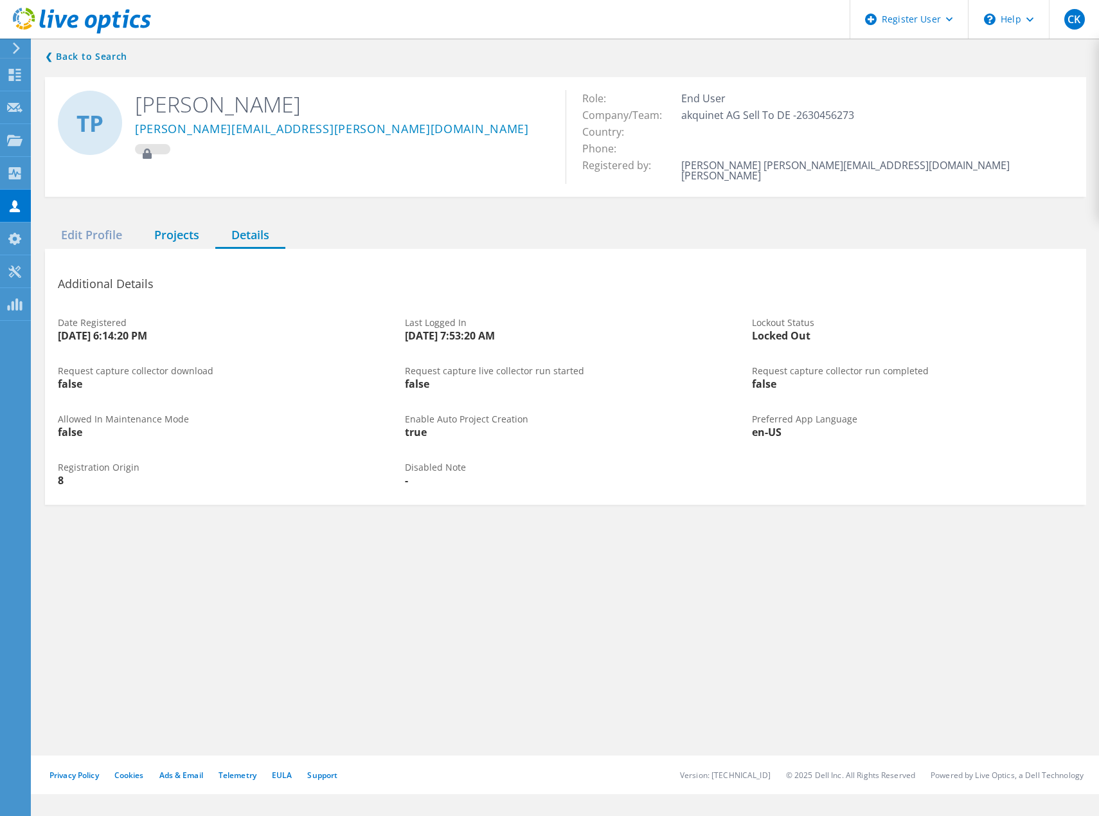
click at [183, 226] on div "Projects" at bounding box center [176, 235] width 77 height 26
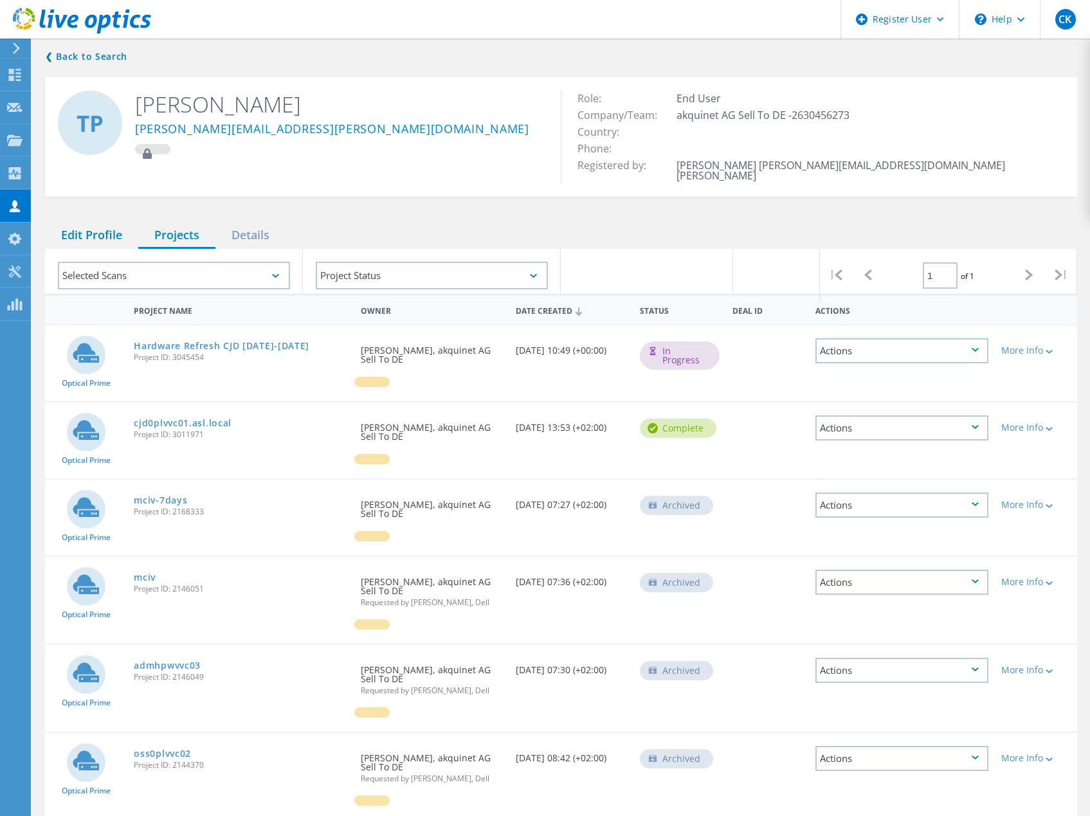
click at [93, 223] on div "Edit Profile" at bounding box center [91, 235] width 93 height 26
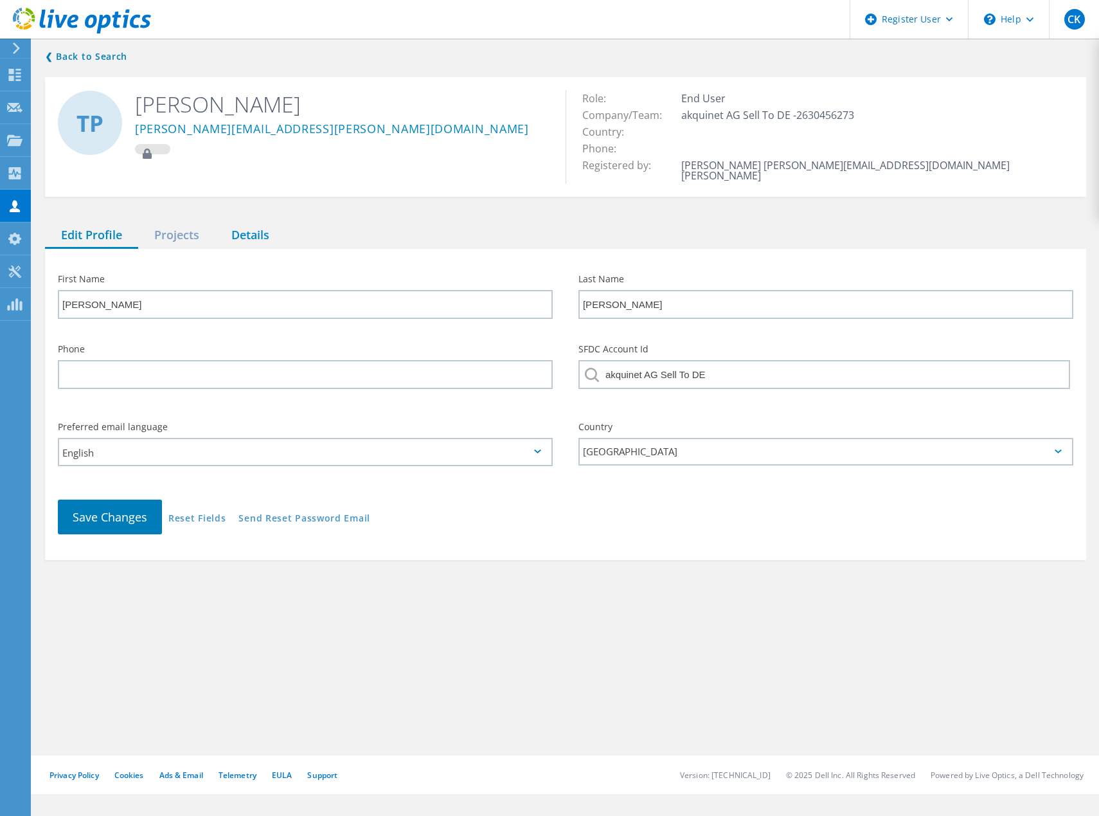
click at [258, 233] on div "Details" at bounding box center [250, 235] width 70 height 26
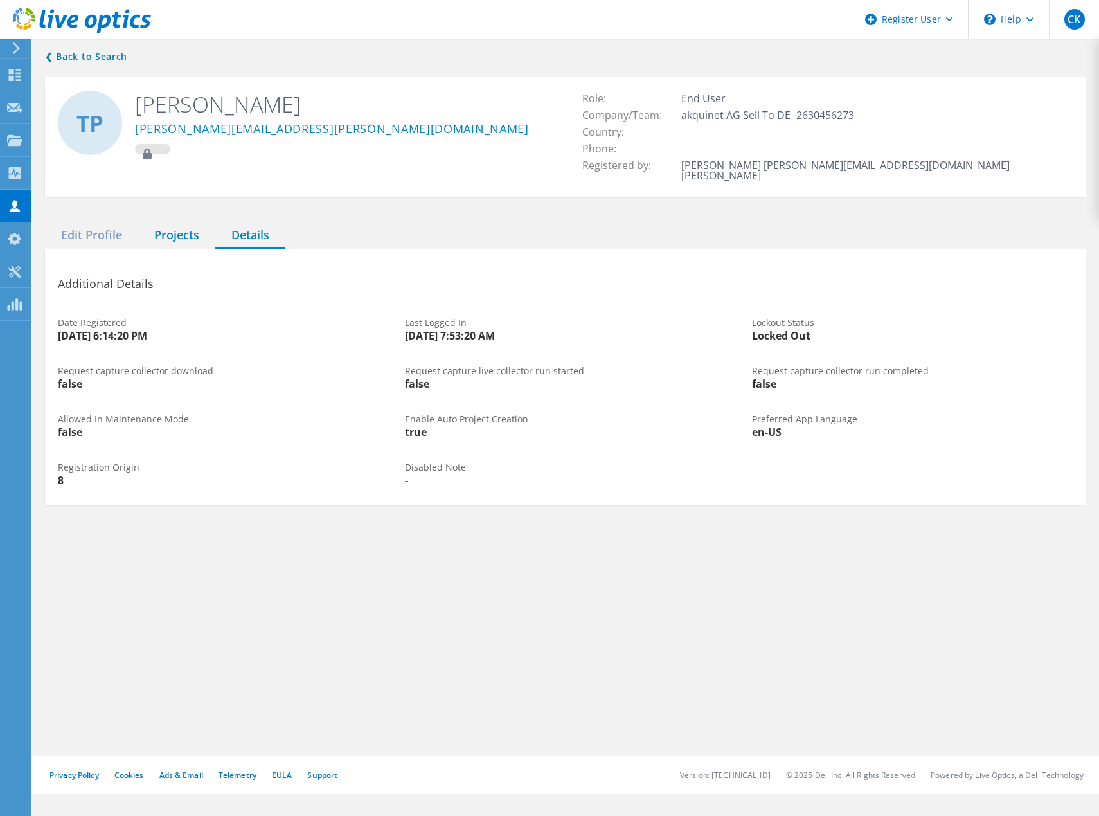
click at [167, 228] on div "Projects" at bounding box center [176, 235] width 77 height 26
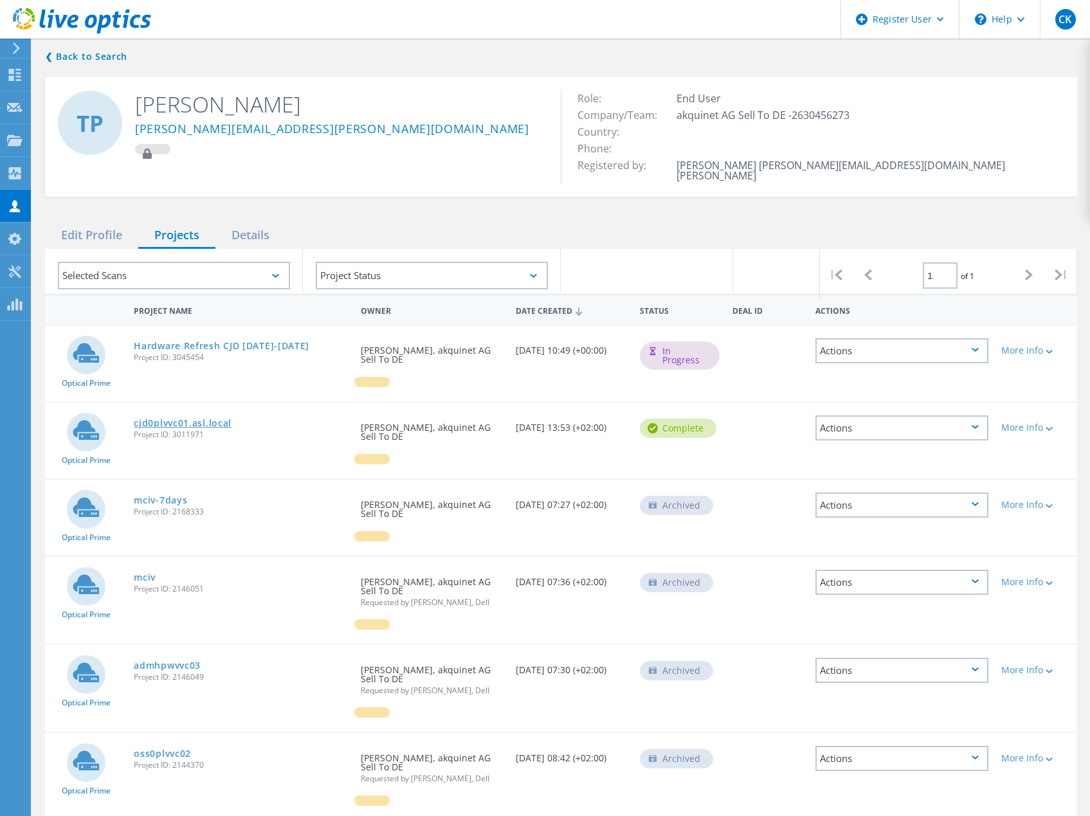
click at [173, 419] on link "cjd0plvvc01.asl.local" at bounding box center [183, 423] width 98 height 9
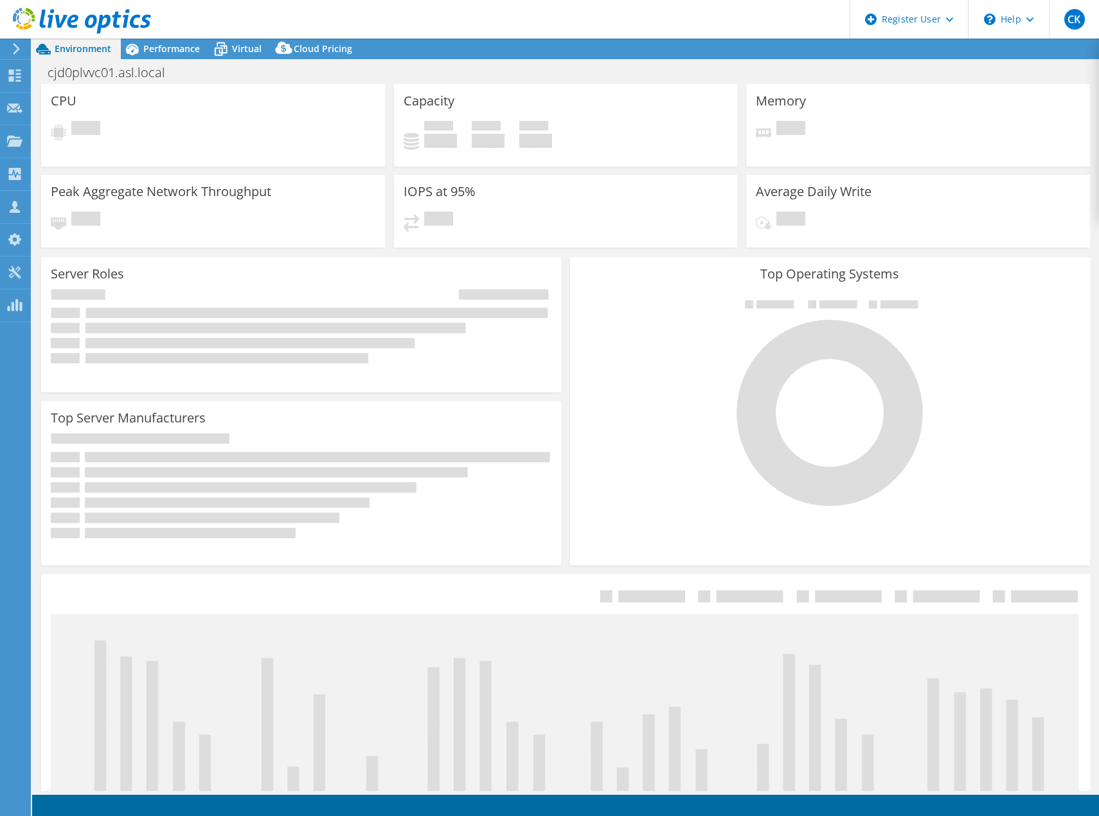
select select "USD"
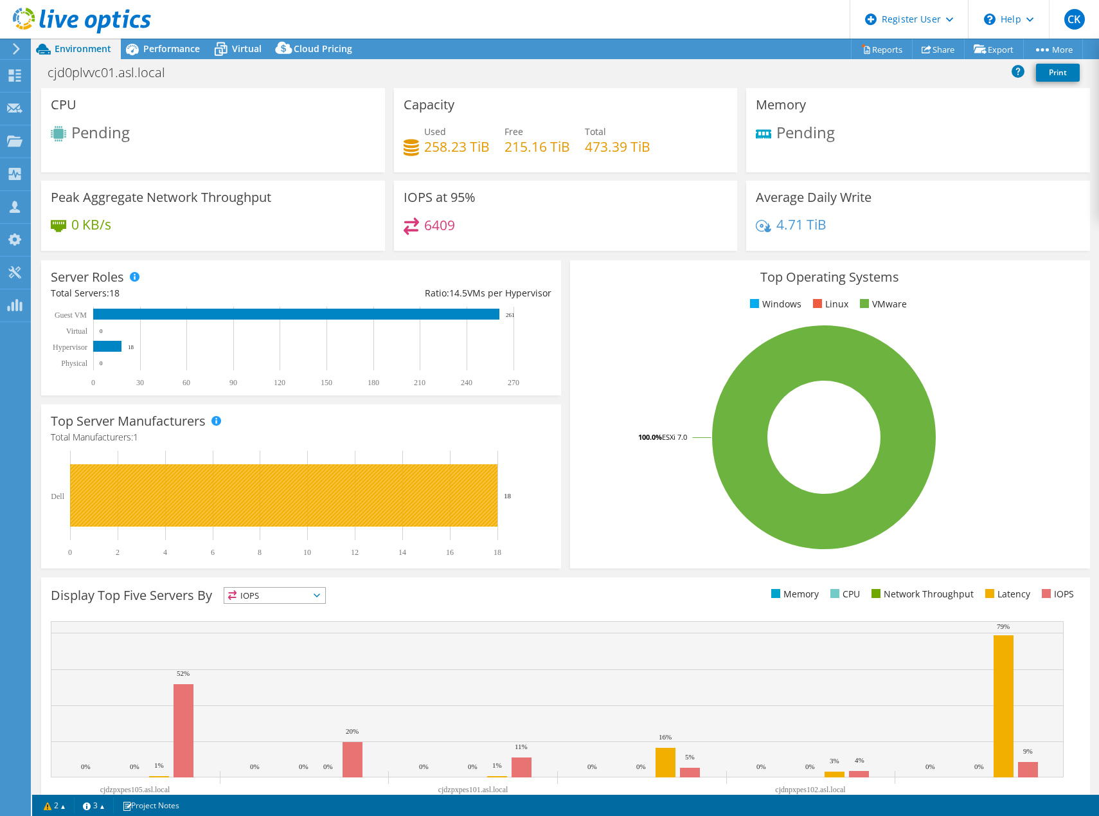
click at [381, 500] on rect at bounding box center [284, 495] width 428 height 62
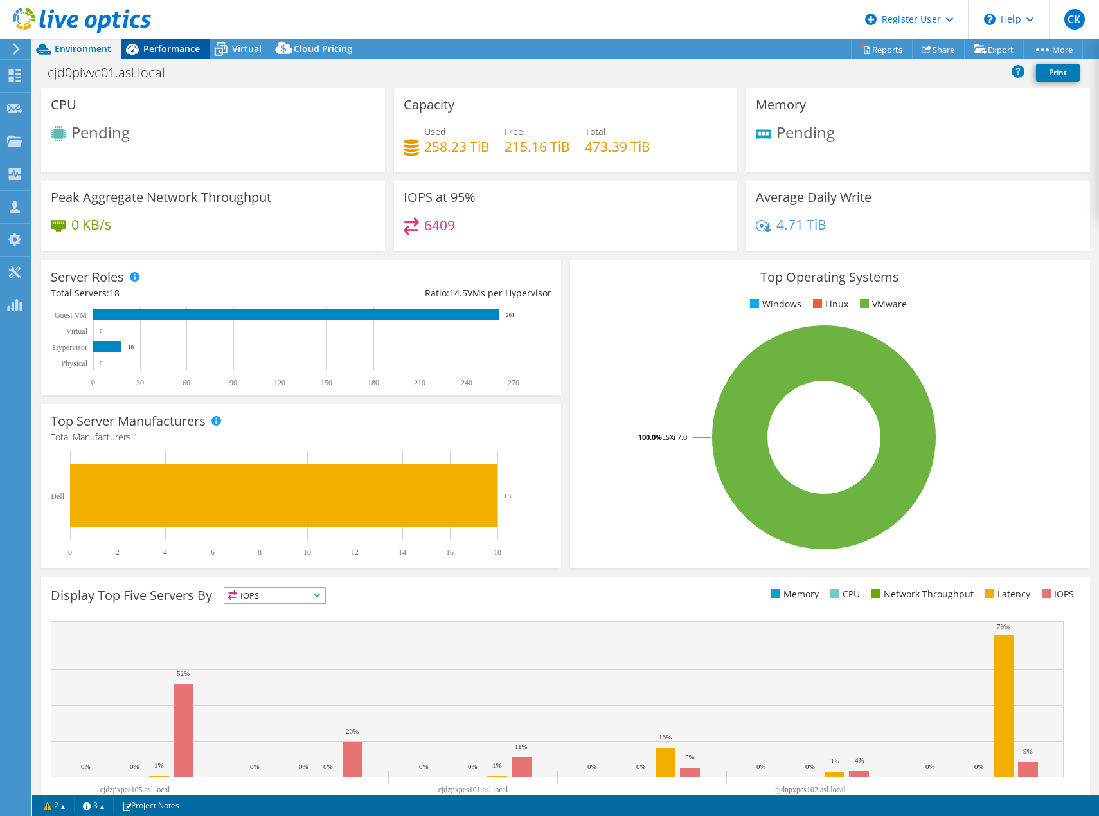
click at [181, 48] on span "Performance" at bounding box center [171, 48] width 57 height 12
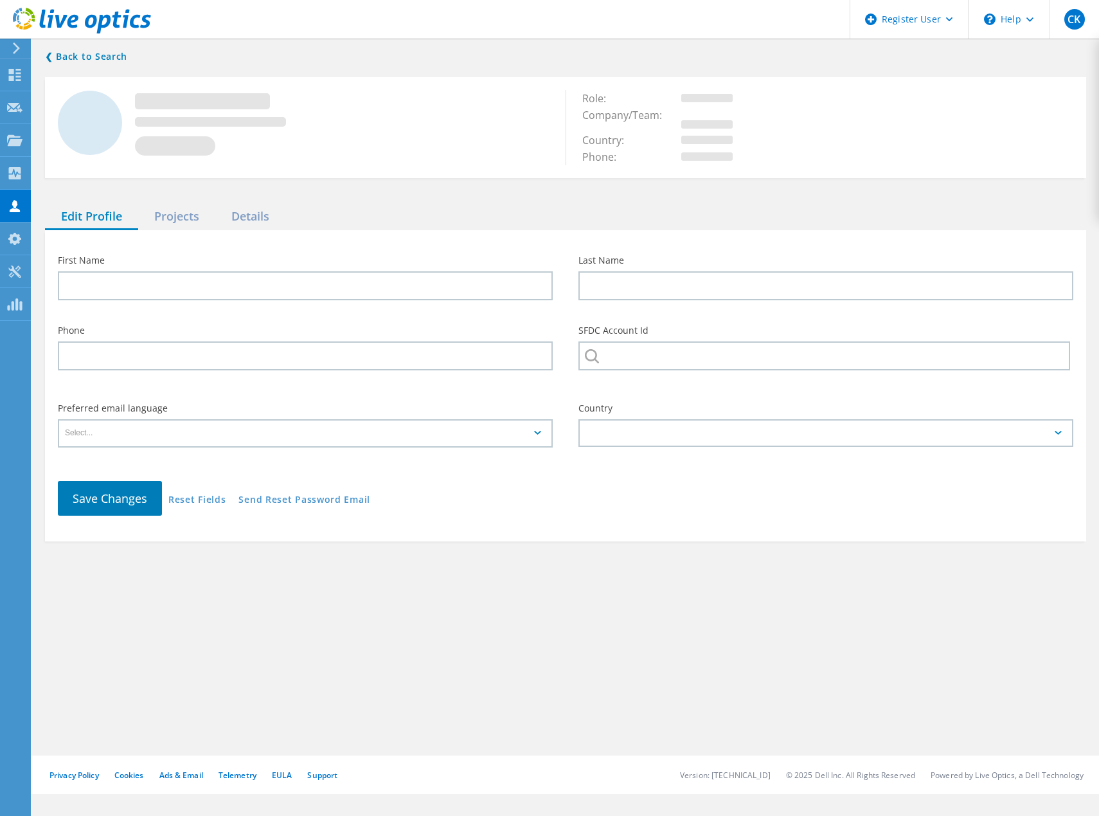
type input "[PERSON_NAME]"
type input "akquinet AG Sell To DE"
type input "English"
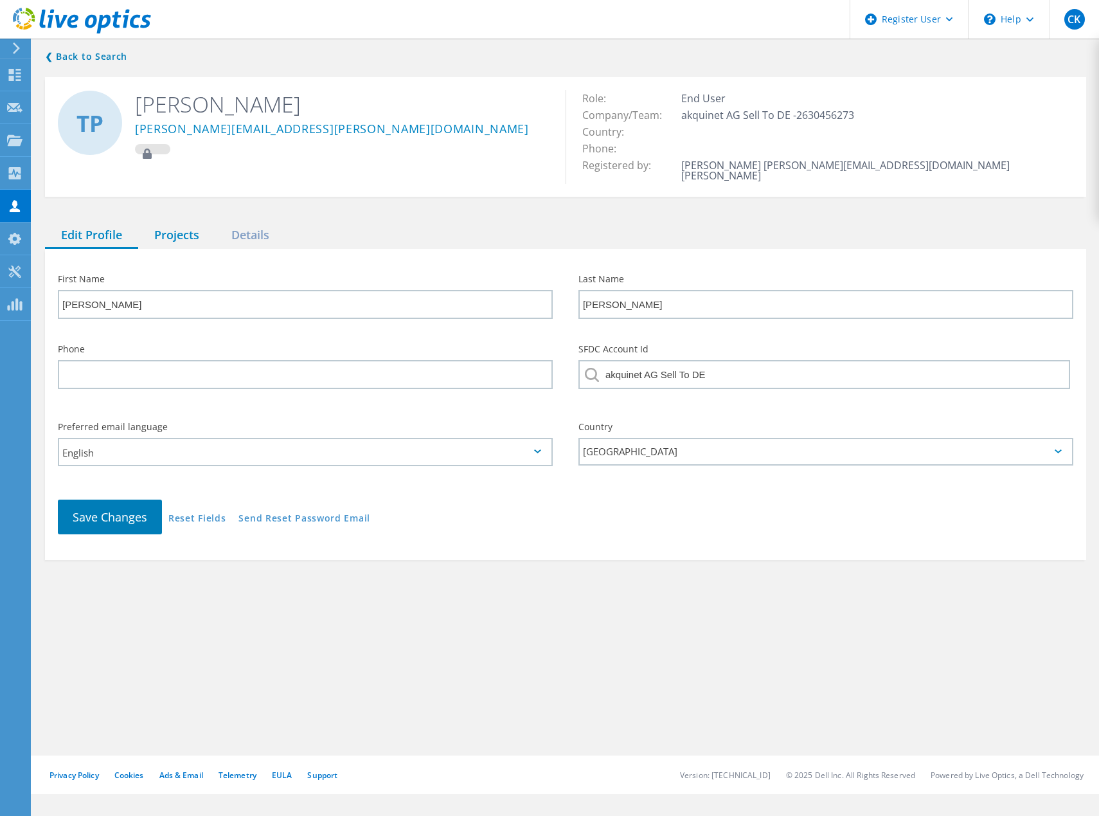
click at [190, 222] on div "Projects" at bounding box center [176, 235] width 77 height 26
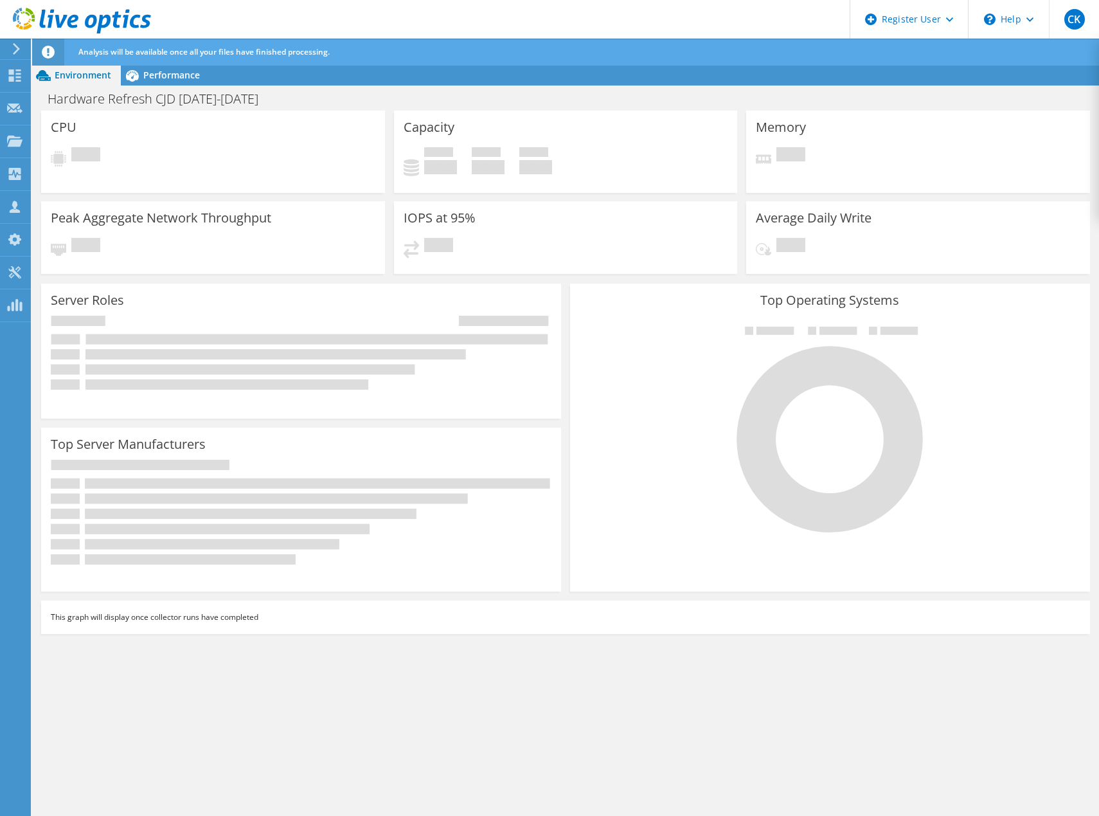
click at [399, 80] on div "Environment Performance Upgrades" at bounding box center [565, 75] width 1067 height 21
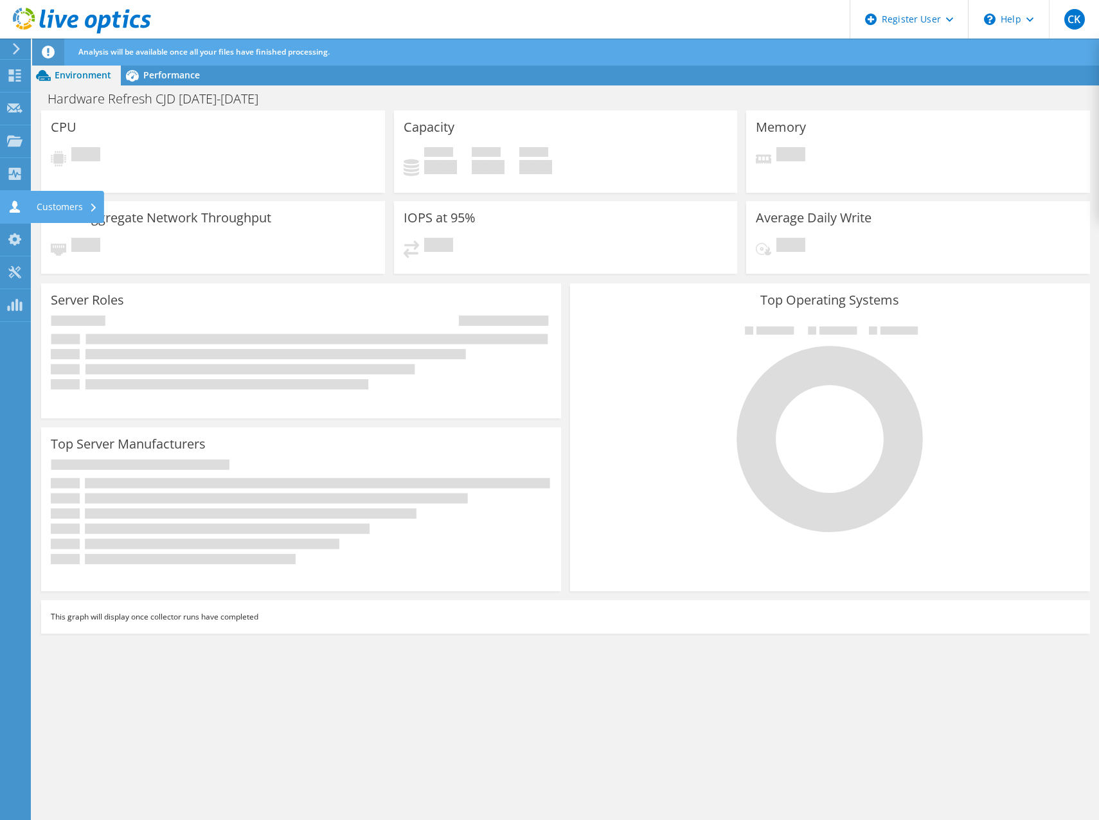
click at [77, 206] on div "Customers" at bounding box center [67, 207] width 74 height 32
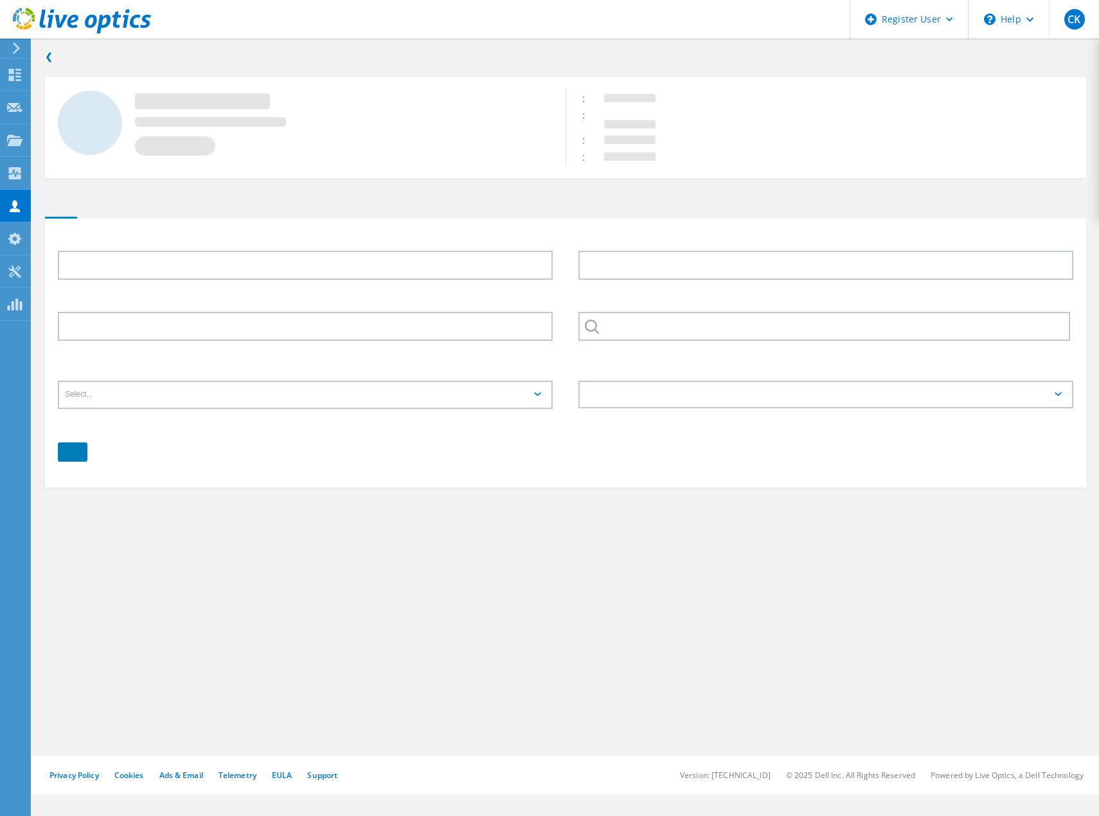
type input "[PERSON_NAME]"
type input "akquinet AG Sell To DE"
type input "English"
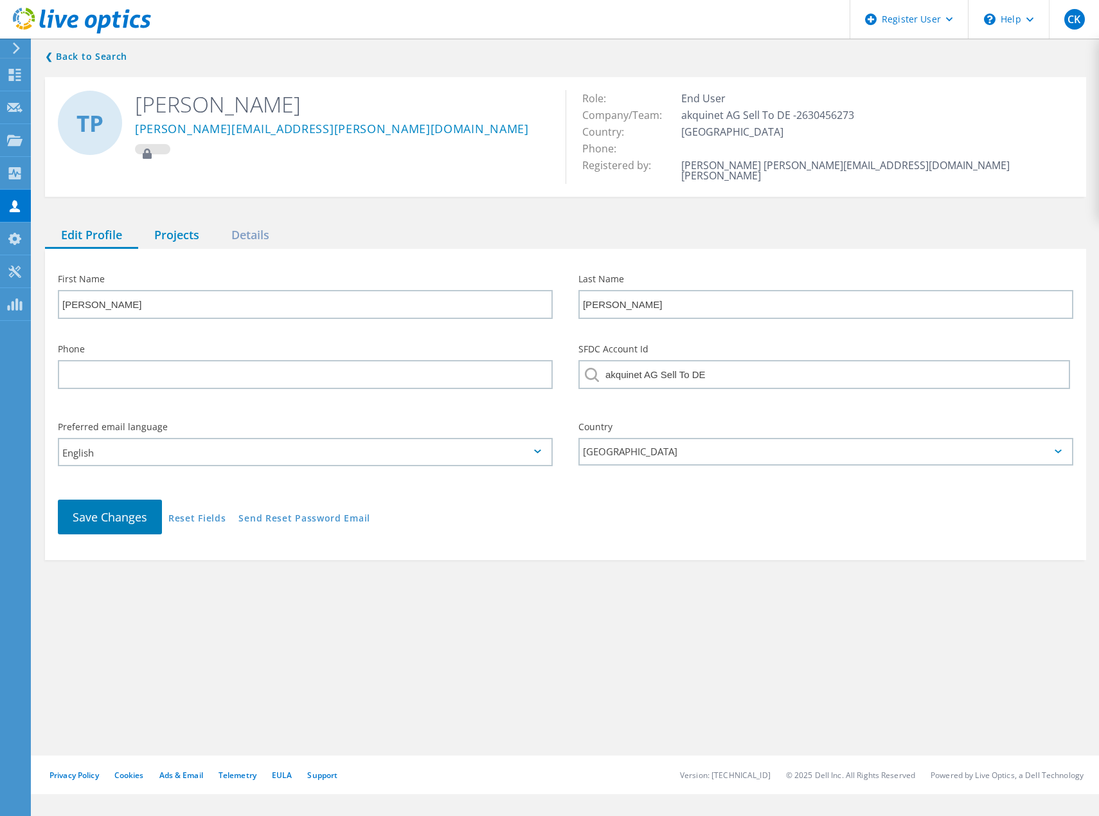
click at [181, 224] on div "Projects" at bounding box center [176, 235] width 77 height 26
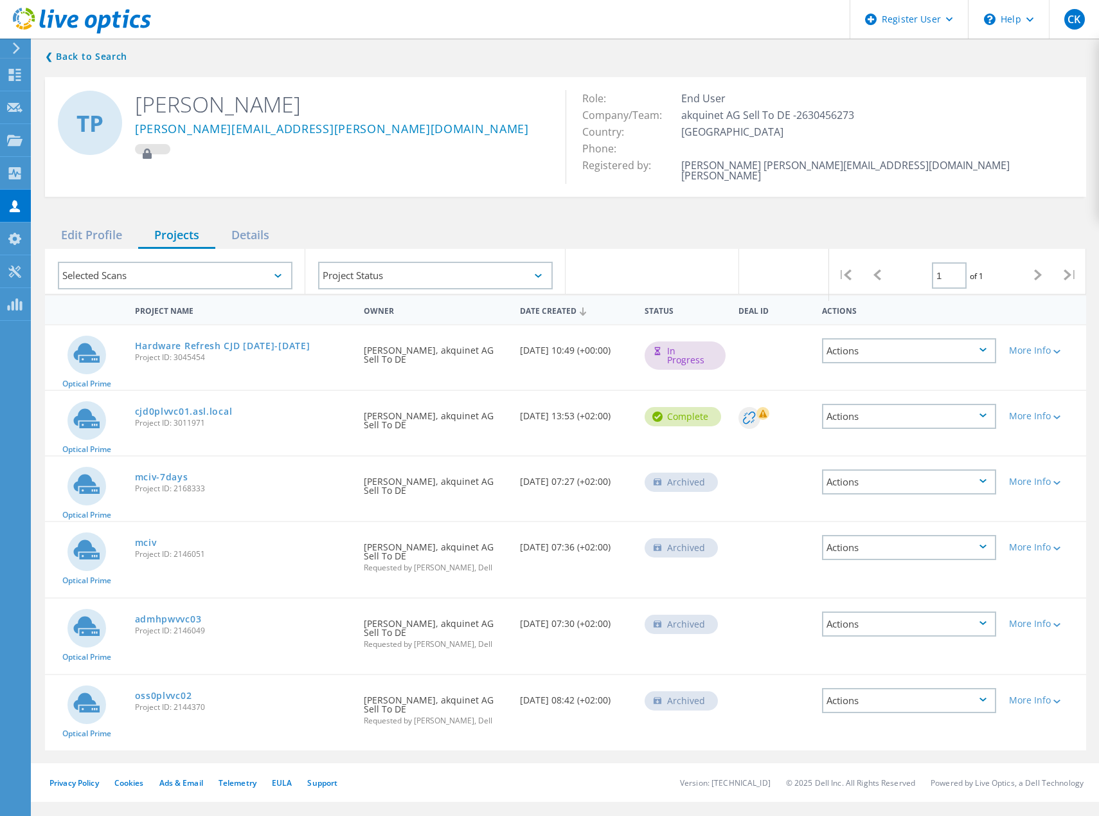
click at [764, 410] on icon at bounding box center [763, 414] width 8 height 8
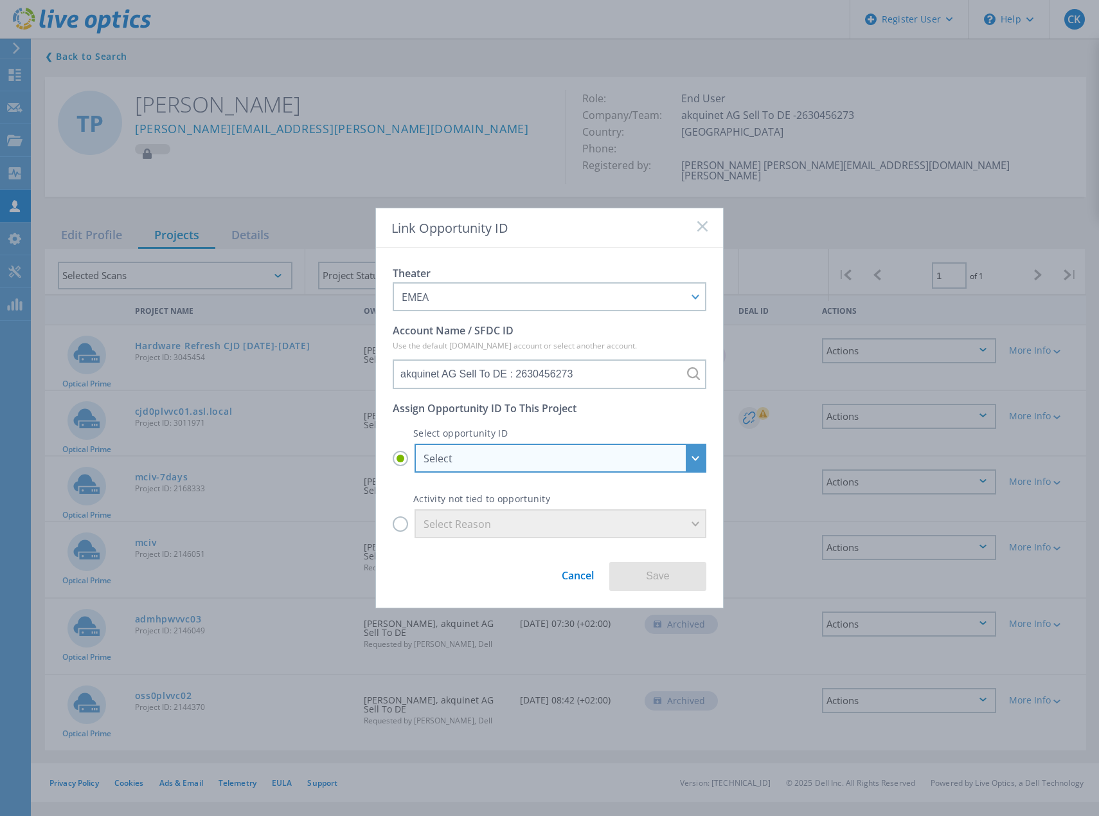
click at [523, 449] on div "Select" at bounding box center [561, 458] width 292 height 29
click at [0, 0] on input "Select Select akquinet AG Sell To DE - Akquinet Client+Server Rollout : 1483176…" at bounding box center [0, 0] width 0 height 0
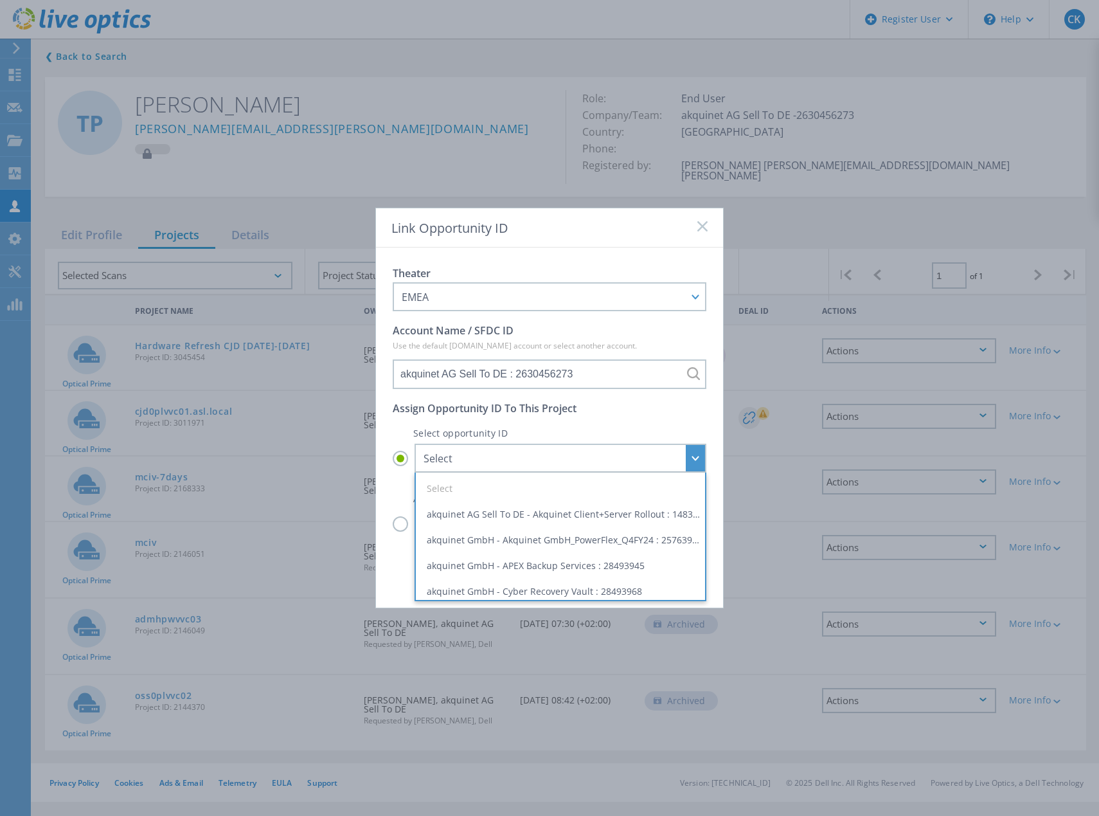
click at [706, 226] on icon at bounding box center [703, 226] width 10 height 10
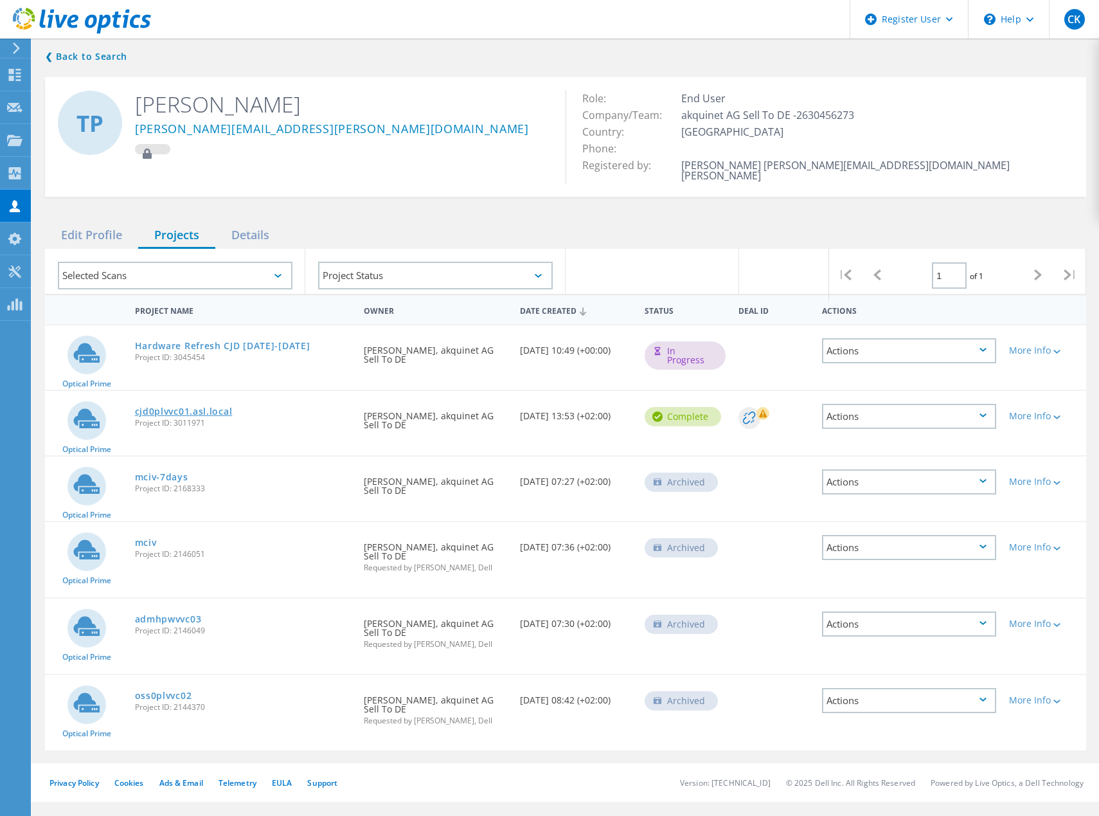
click at [185, 407] on link "cjd0plvvc01.asl.local" at bounding box center [184, 411] width 98 height 9
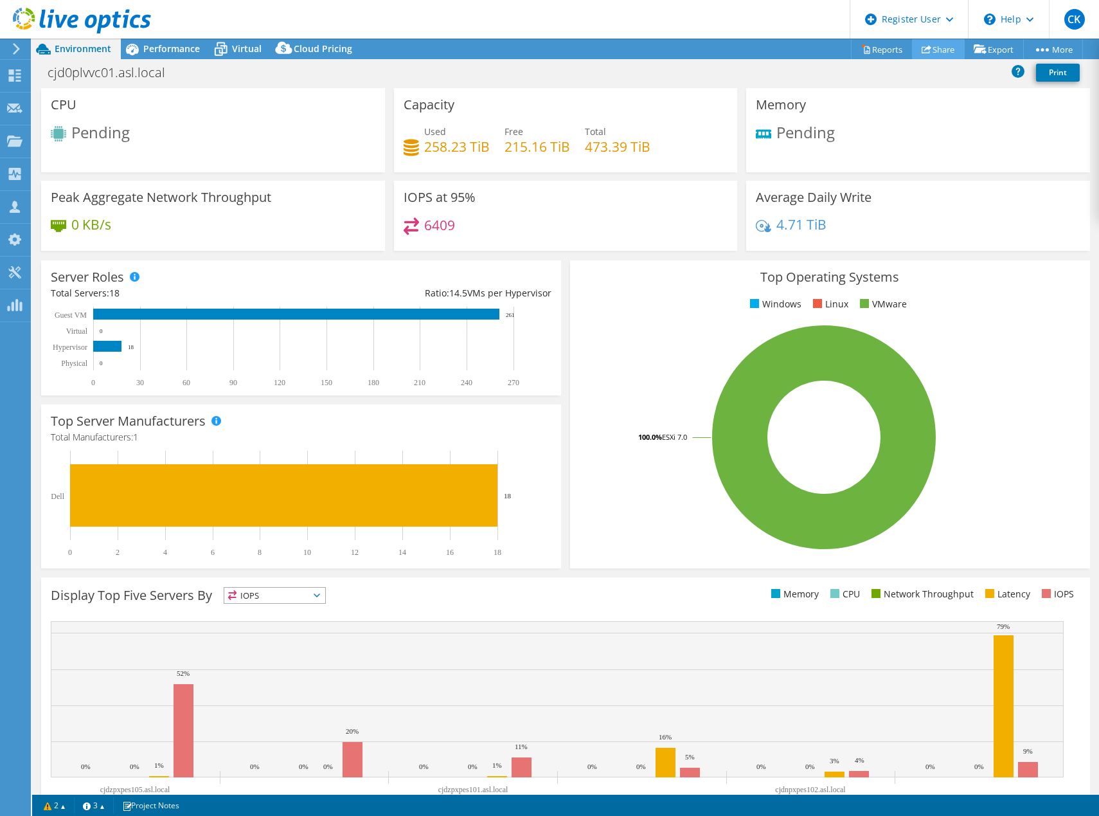
click at [935, 48] on link "Share" at bounding box center [938, 49] width 53 height 20
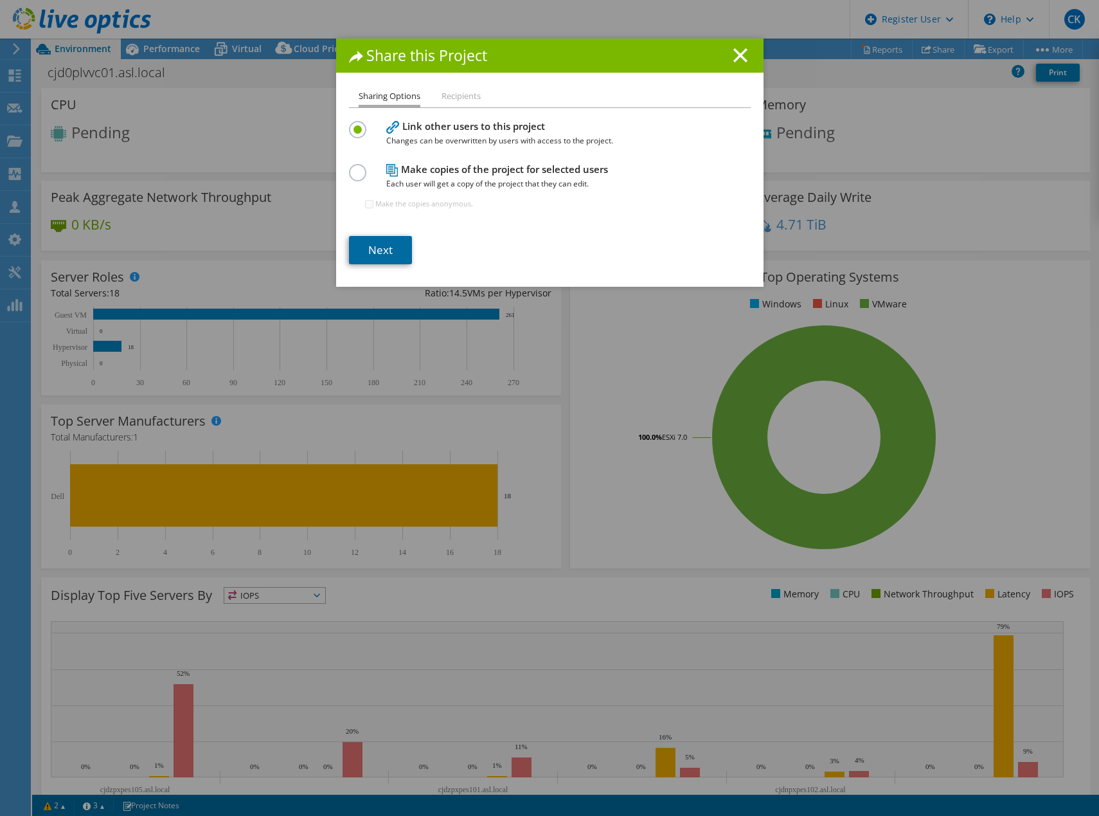
click at [376, 249] on link "Next" at bounding box center [380, 250] width 63 height 28
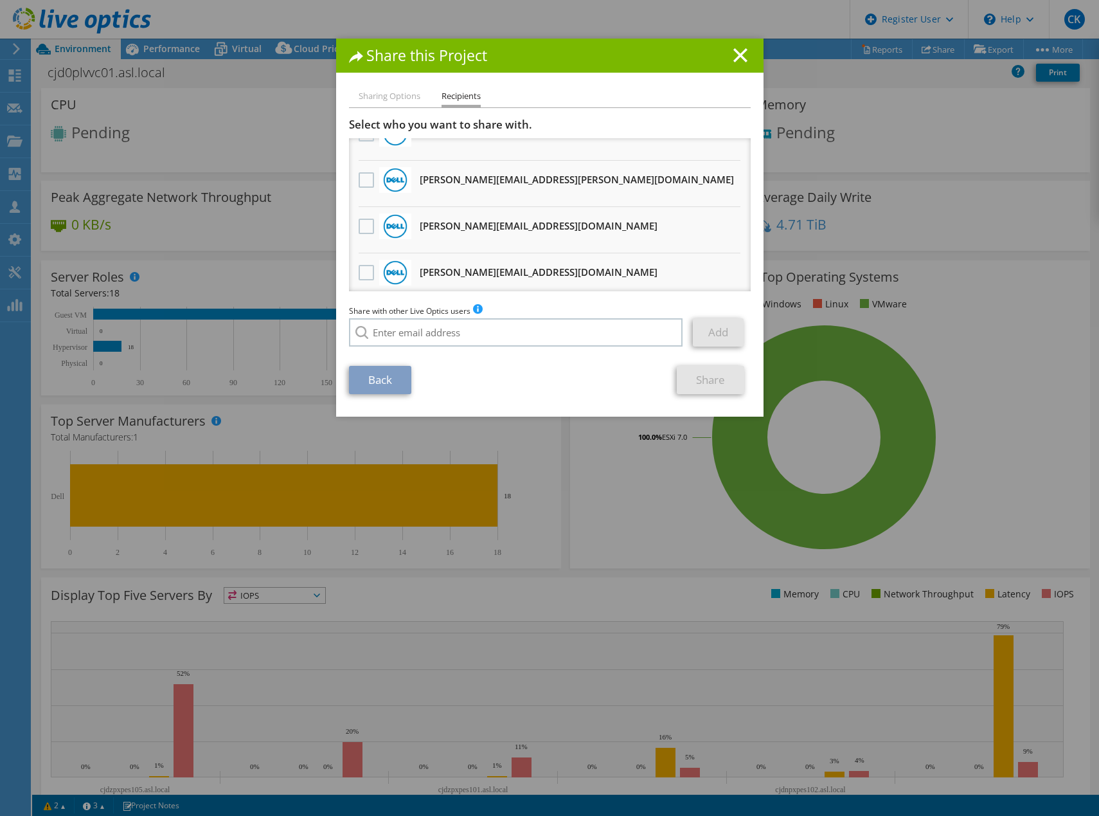
scroll to position [433, 0]
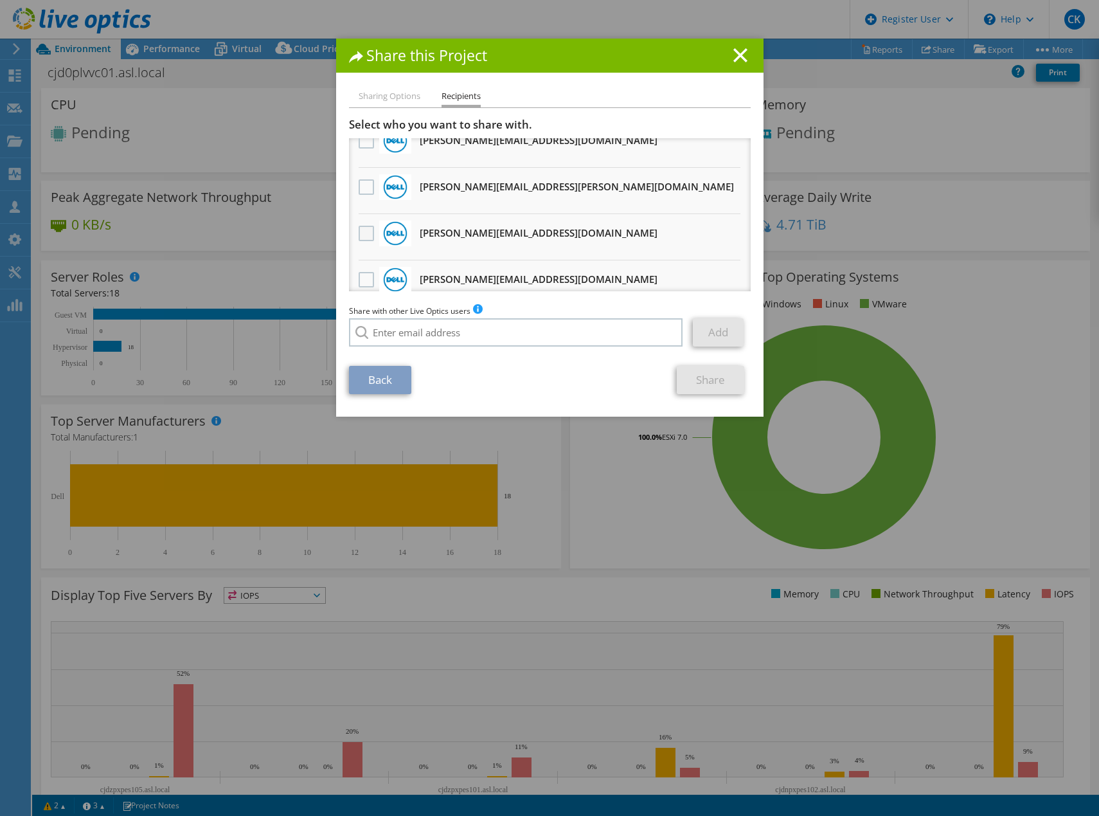
click at [366, 232] on label at bounding box center [368, 233] width 19 height 15
click at [0, 0] on input "checkbox" at bounding box center [0, 0] width 0 height 0
click at [703, 386] on link "Share" at bounding box center [711, 380] width 68 height 28
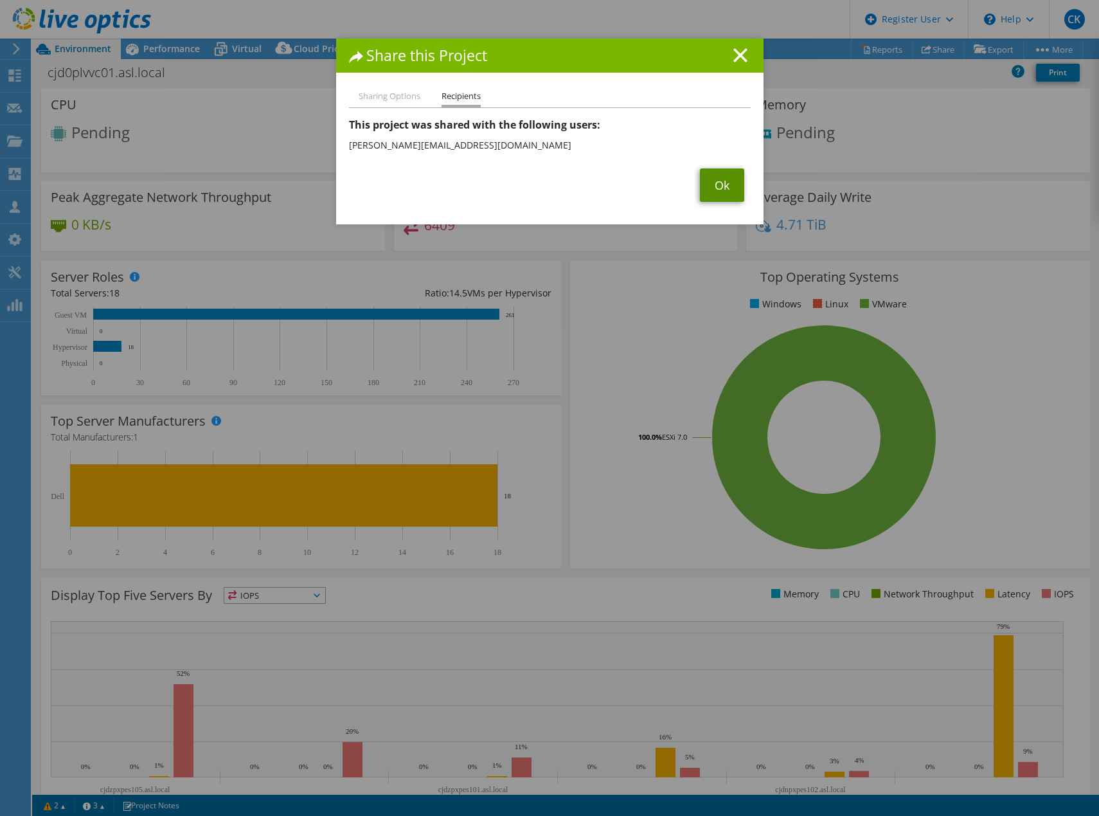
click at [714, 188] on link "Ok" at bounding box center [722, 184] width 44 height 33
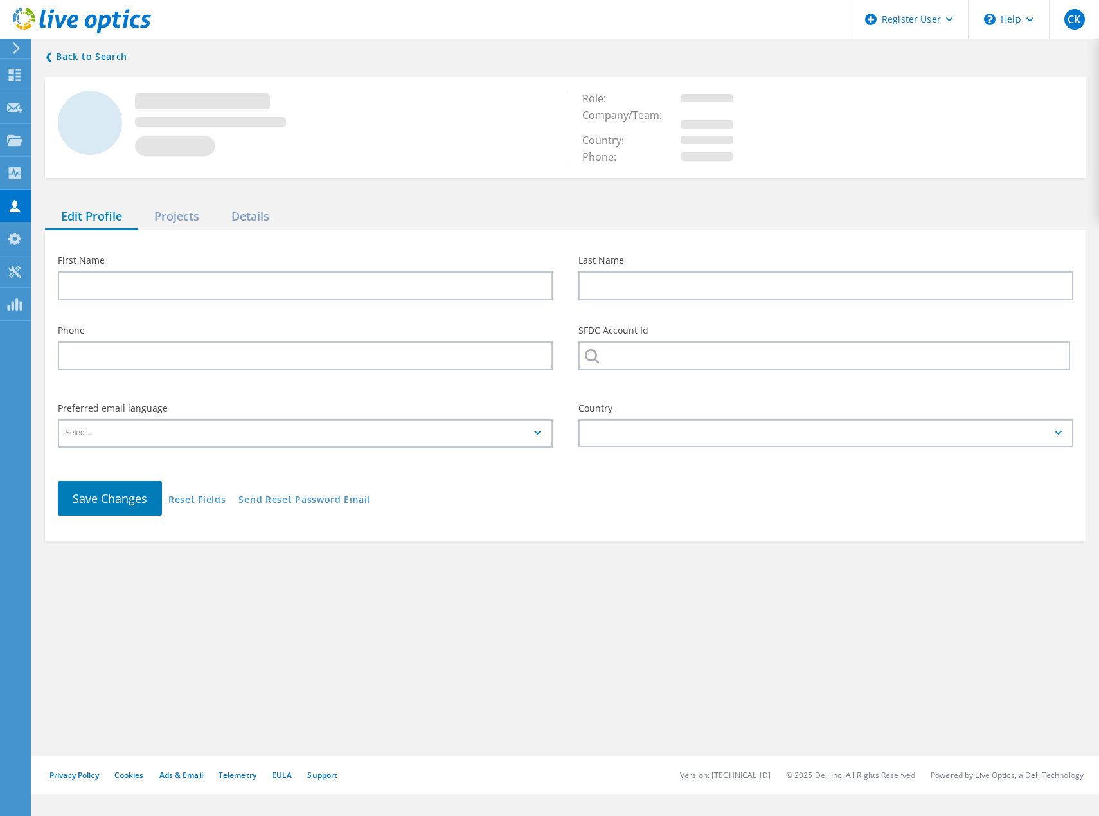
type input "[PERSON_NAME]"
type input "akquinet AG Sell To DE"
type input "English"
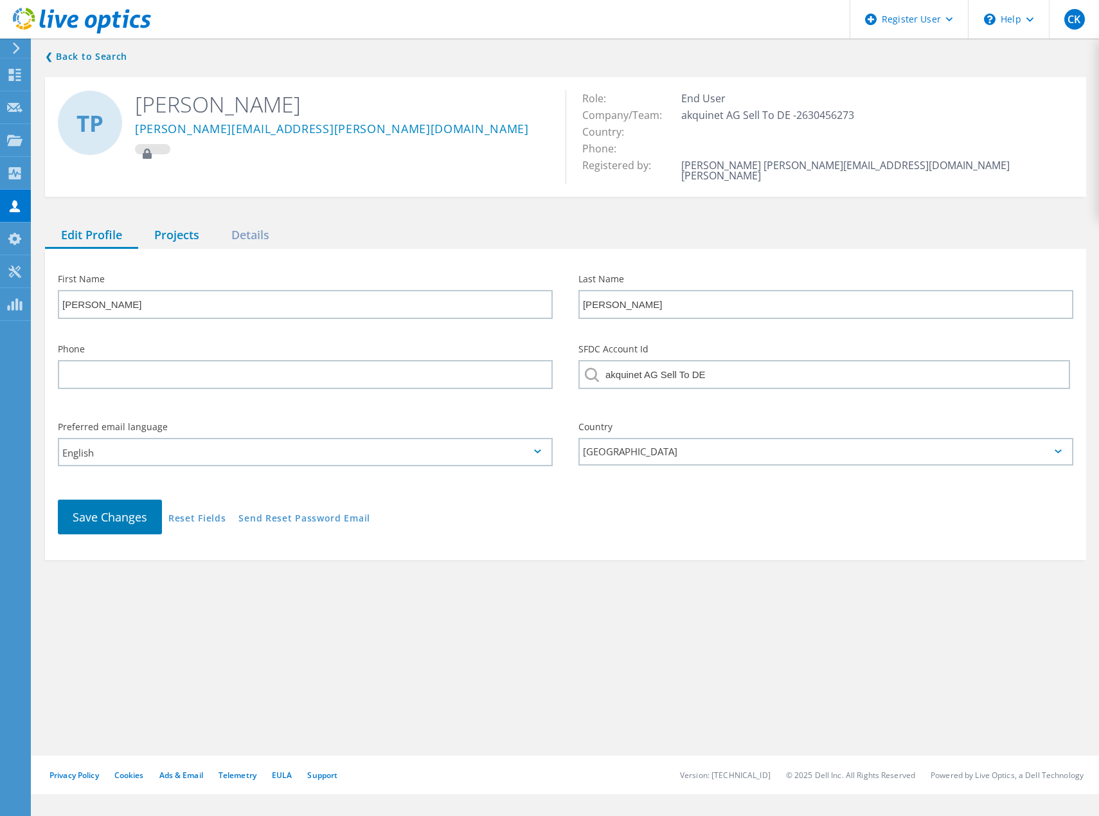
click at [180, 224] on div "Projects" at bounding box center [176, 235] width 77 height 26
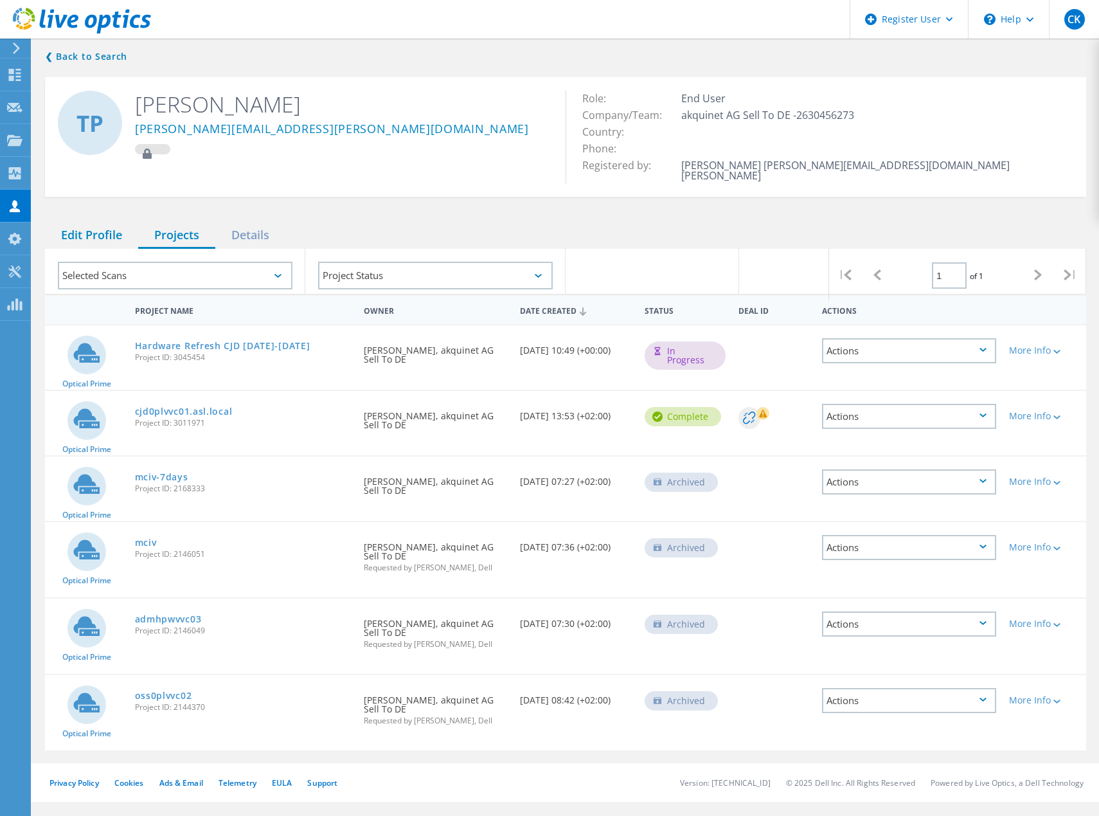
click at [118, 228] on div "Edit Profile" at bounding box center [91, 235] width 93 height 26
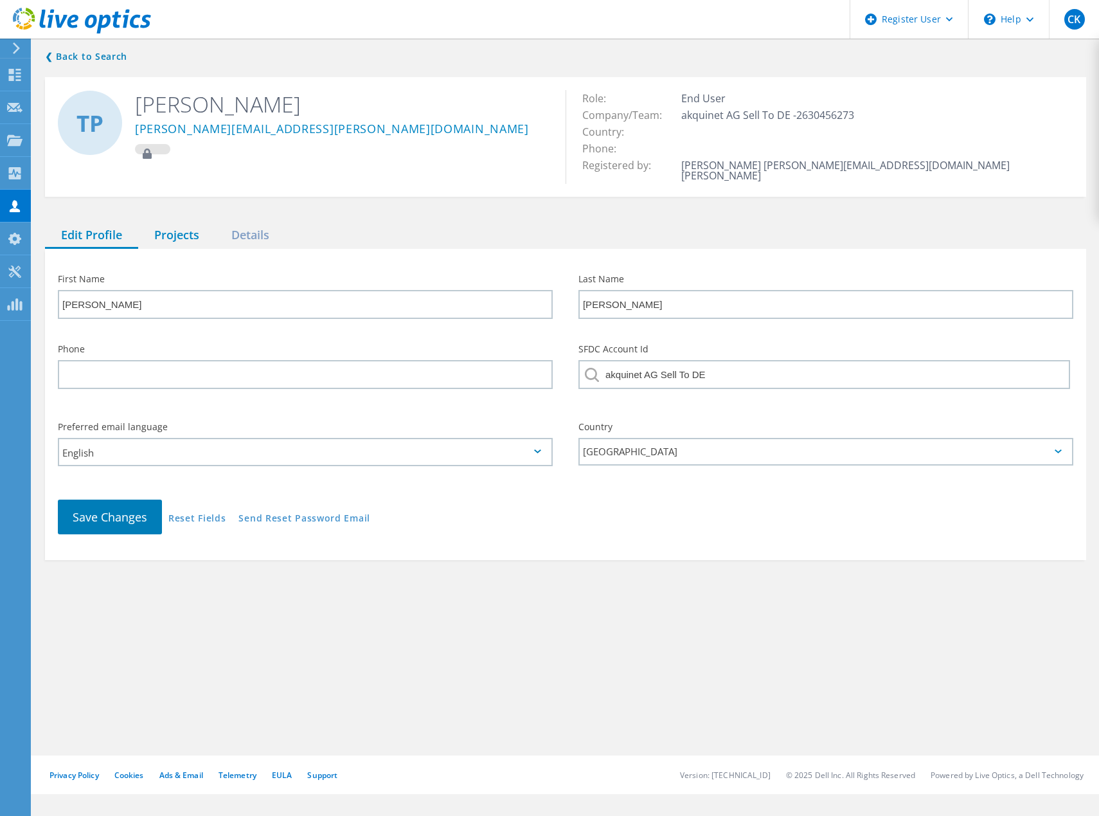
click at [182, 228] on div "Projects" at bounding box center [176, 235] width 77 height 26
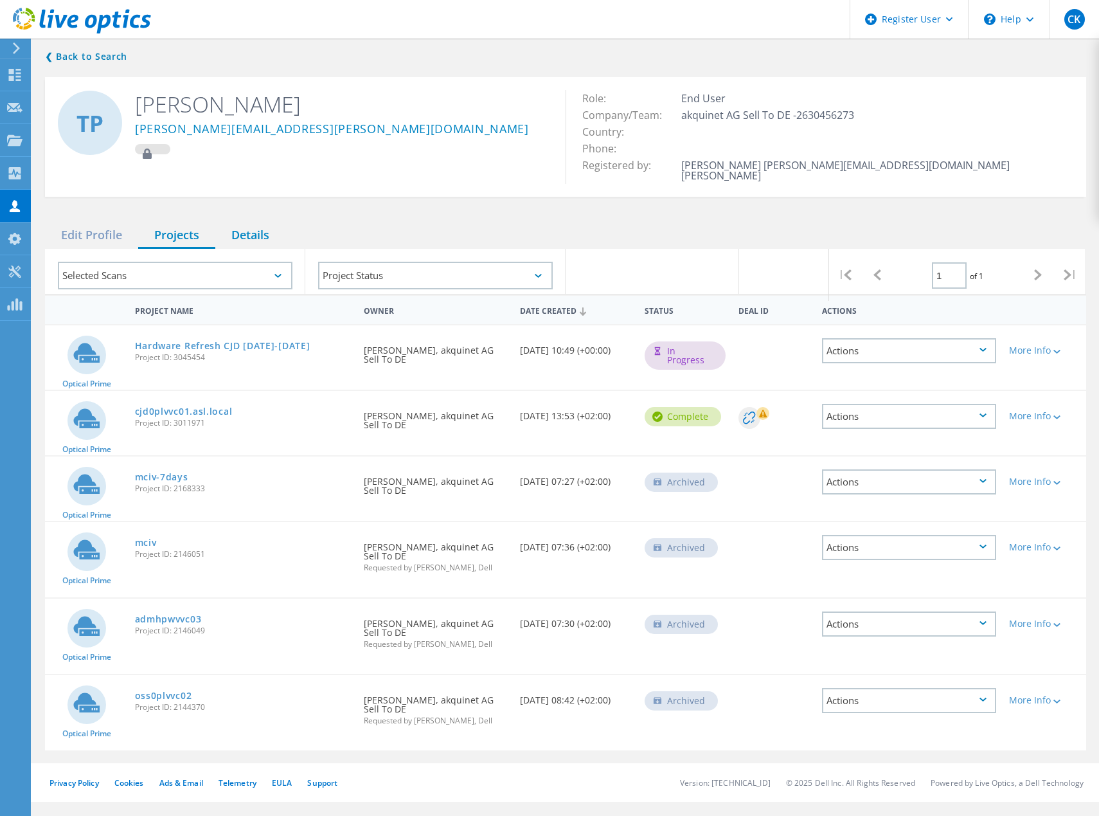
click at [247, 226] on div "Details" at bounding box center [250, 235] width 70 height 26
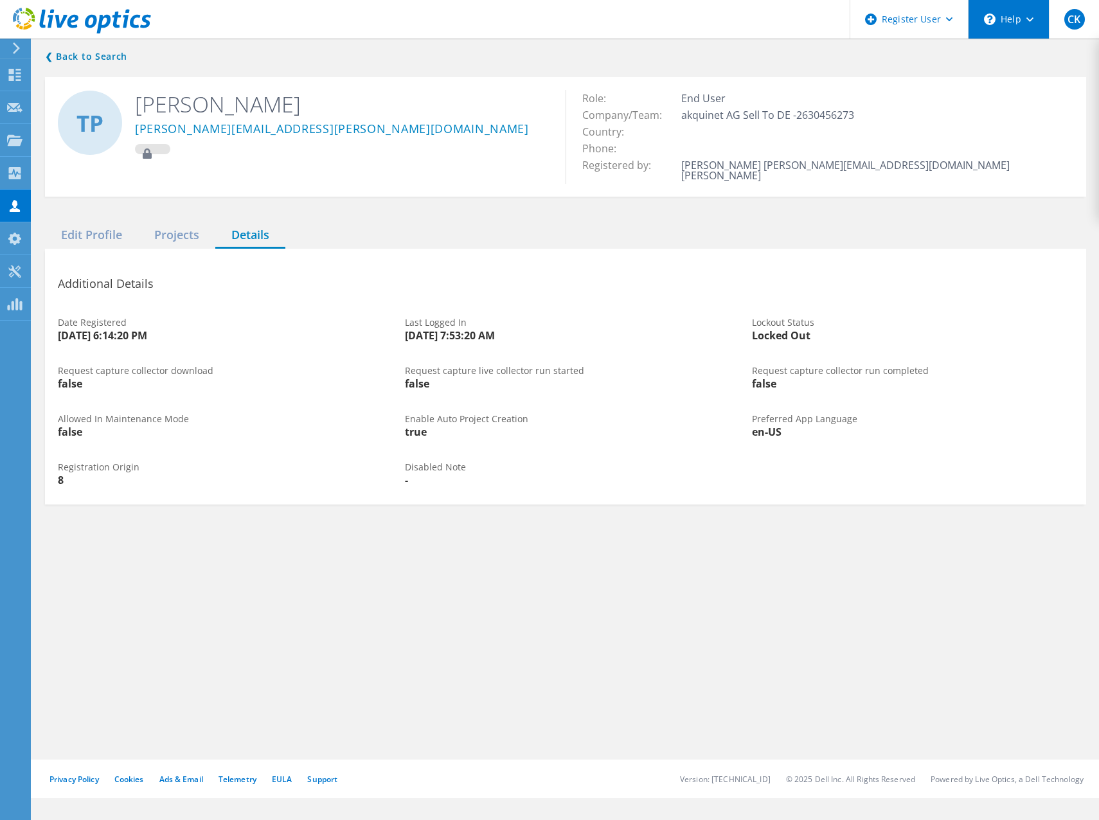
click at [1021, 25] on div "\n Help" at bounding box center [1008, 19] width 81 height 39
click at [1013, 93] on link "Contact Support" at bounding box center [1040, 87] width 143 height 32
click at [849, 69] on div "❮ Back to Search [PERSON_NAME] Paulsen [EMAIL_ADDRESS][PERSON_NAME][DOMAIN_NAME…" at bounding box center [565, 277] width 1067 height 482
drag, startPoint x: 137, startPoint y: 108, endPoint x: 298, endPoint y: 105, distance: 161.4
click at [298, 105] on h2 "[PERSON_NAME]" at bounding box center [340, 104] width 411 height 28
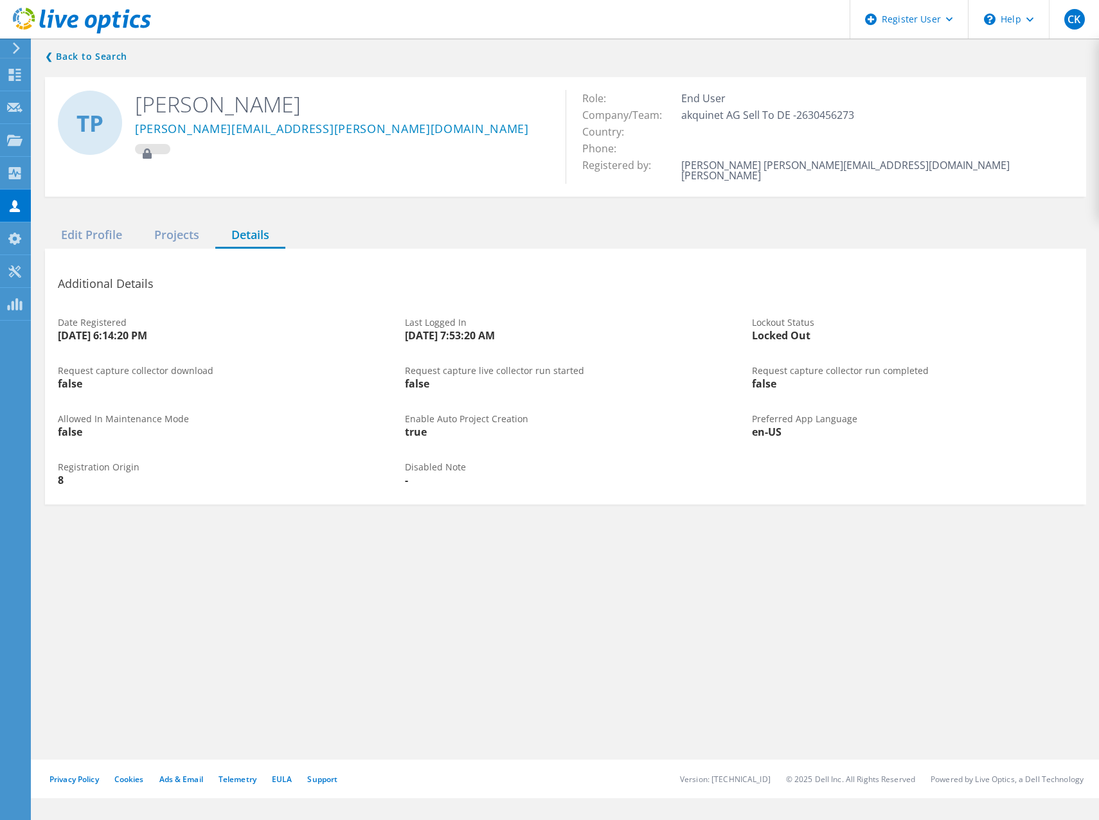
copy h2 "[PERSON_NAME]"
